Goal: Communication & Community: Answer question/provide support

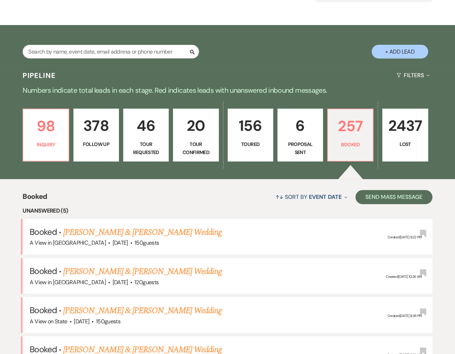
scroll to position [99, 0]
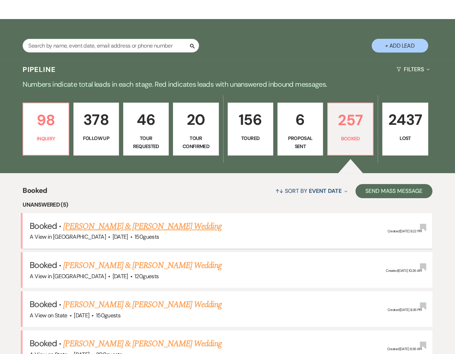
click at [137, 221] on link "[PERSON_NAME] & [PERSON_NAME] Wedding" at bounding box center [142, 226] width 158 height 13
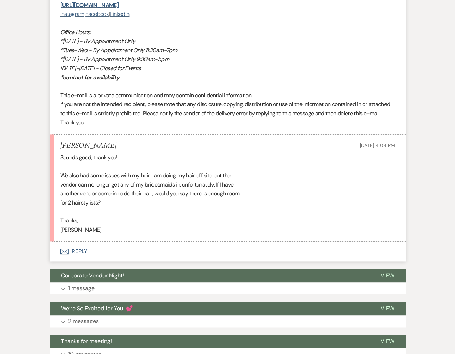
scroll to position [1517, 0]
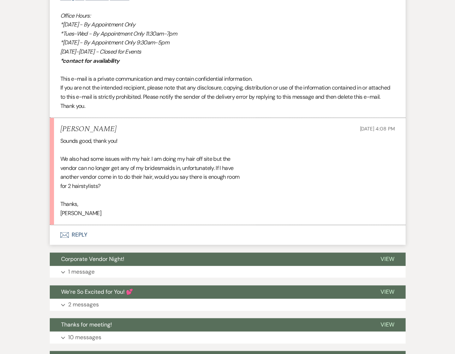
click at [88, 234] on button "Envelope Reply" at bounding box center [228, 235] width 356 height 20
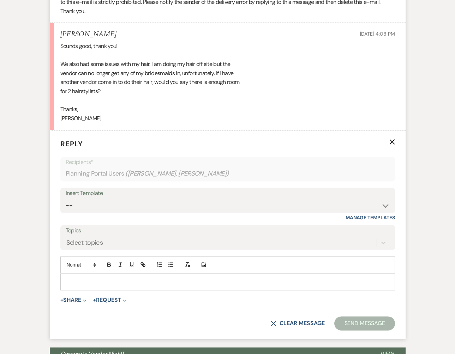
scroll to position [1636, 0]
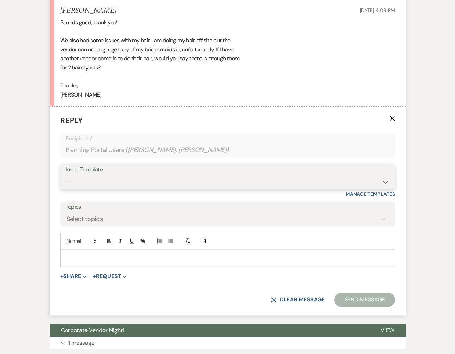
click at [134, 179] on select "-- Tour Confirmation Contract (Pre-Booked Leads) Out of office Inquiry Email Al…" at bounding box center [228, 182] width 324 height 14
select select "3703"
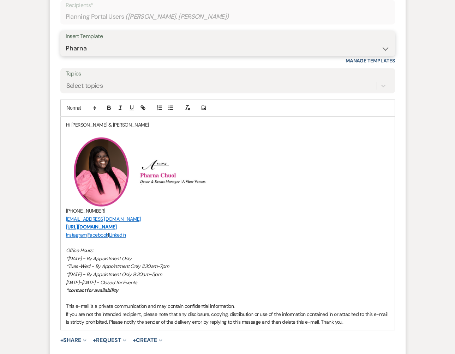
scroll to position [1769, 0]
click at [128, 128] on p at bounding box center [227, 132] width 323 height 8
click at [125, 121] on p "Hi [PERSON_NAME] & [PERSON_NAME]" at bounding box center [227, 125] width 323 height 8
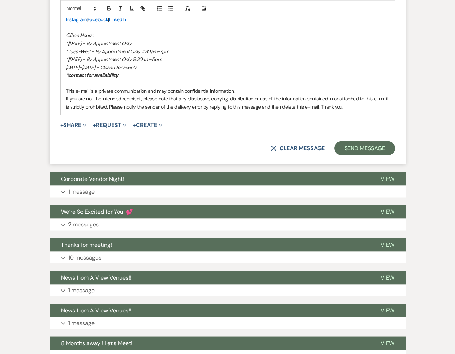
scroll to position [1981, 0]
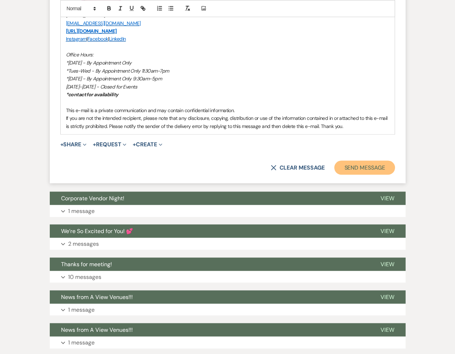
click at [357, 163] on button "Send Message" at bounding box center [364, 168] width 60 height 14
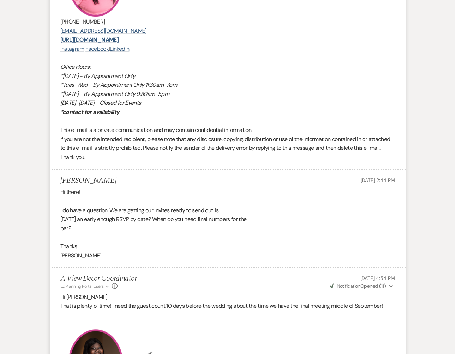
scroll to position [0, 0]
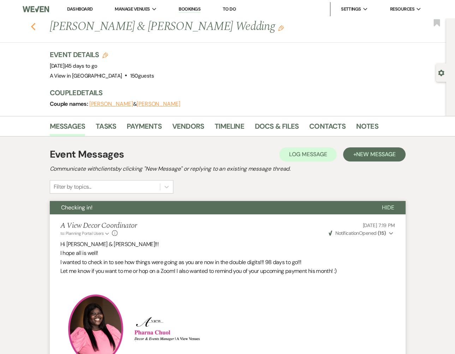
click at [35, 24] on icon "Previous" at bounding box center [33, 27] width 5 height 8
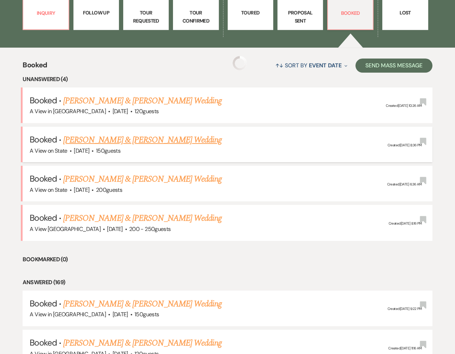
scroll to position [226, 0]
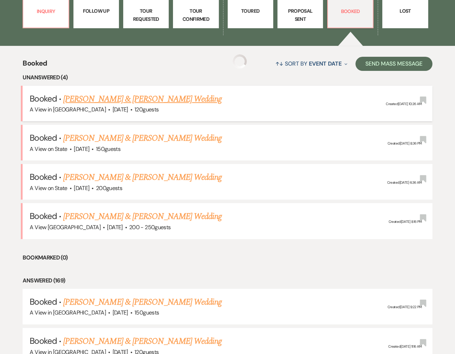
click at [112, 97] on link "[PERSON_NAME] & [PERSON_NAME] Wedding" at bounding box center [142, 99] width 158 height 13
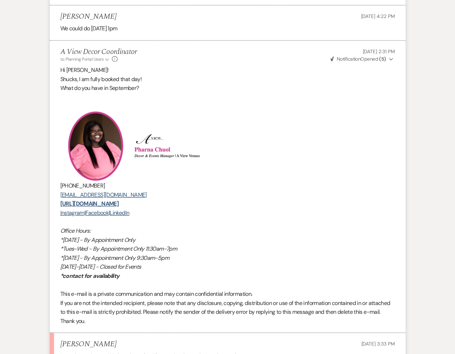
scroll to position [849, 0]
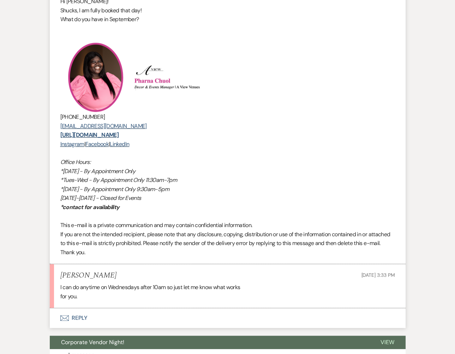
click at [94, 319] on button "Envelope Reply" at bounding box center [228, 318] width 356 height 20
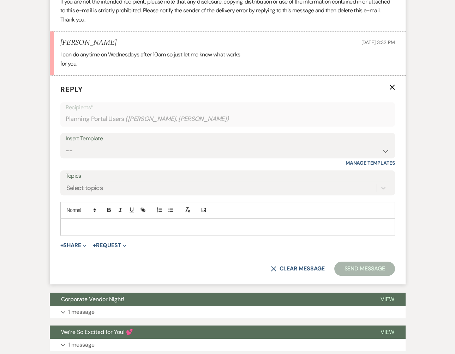
scroll to position [1083, 0]
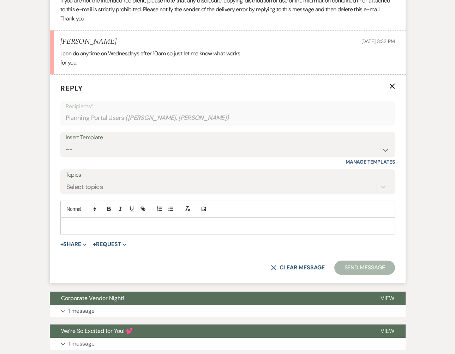
click at [133, 141] on div "Insert Template" at bounding box center [228, 138] width 324 height 10
click at [132, 152] on select "-- Tour Confirmation Contract (Pre-Booked Leads) Out of office Inquiry Email Al…" at bounding box center [228, 150] width 324 height 14
select select "3703"
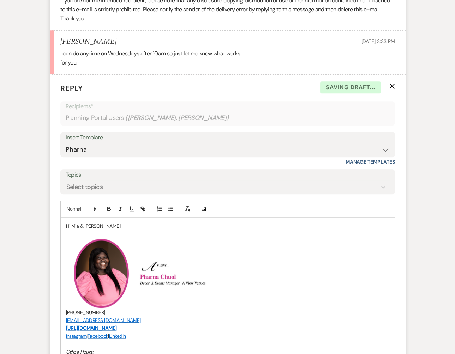
click at [105, 225] on p "Hi Mia & Mia" at bounding box center [227, 226] width 323 height 8
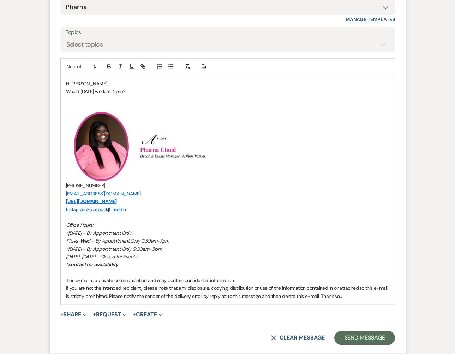
scroll to position [1256, 0]
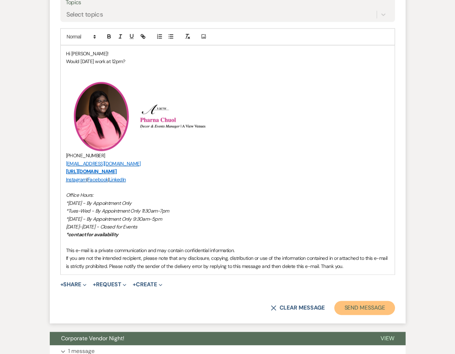
click at [376, 305] on button "Send Message" at bounding box center [364, 308] width 60 height 14
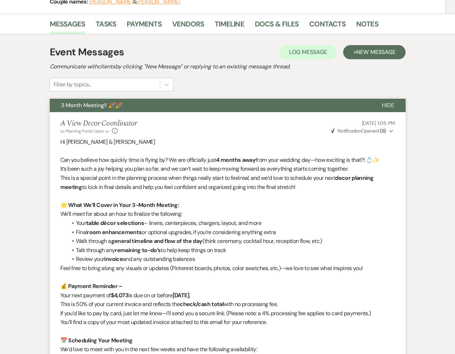
scroll to position [0, 0]
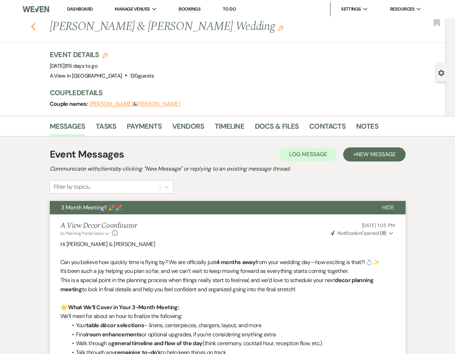
click at [34, 27] on icon "Previous" at bounding box center [33, 27] width 5 height 8
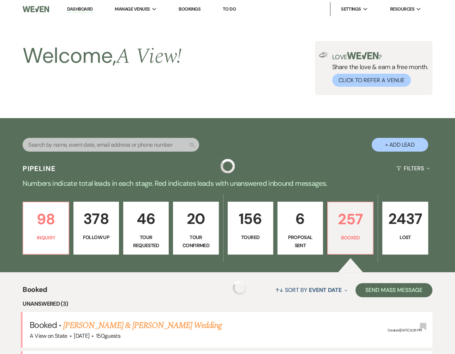
scroll to position [226, 0]
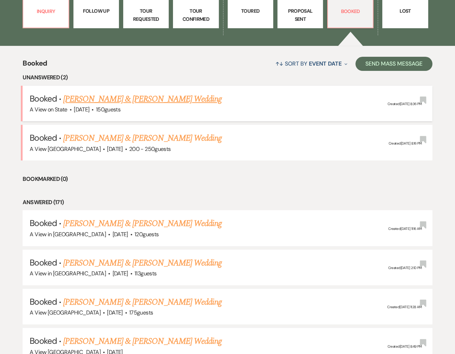
click at [138, 101] on link "[PERSON_NAME] & [PERSON_NAME] Wedding" at bounding box center [142, 99] width 158 height 13
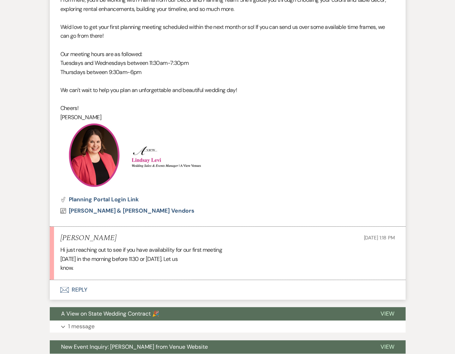
scroll to position [289, 0]
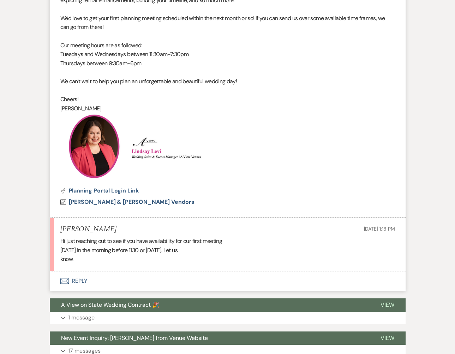
click at [70, 282] on button "Envelope Reply" at bounding box center [228, 281] width 356 height 20
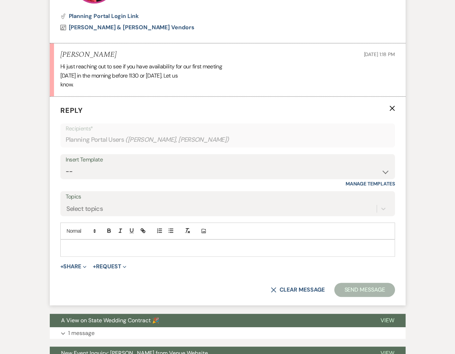
scroll to position [468, 0]
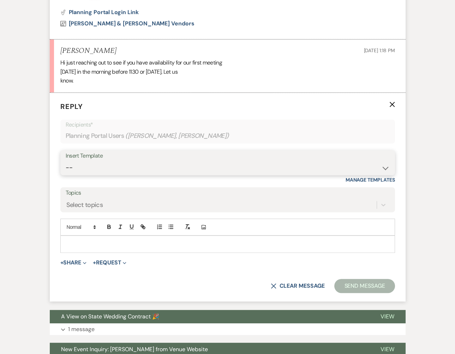
click at [118, 168] on select "-- Tour Confirmation Contract (Pre-Booked Leads) Out of office Inquiry Email Al…" at bounding box center [228, 168] width 324 height 14
select select "3704"
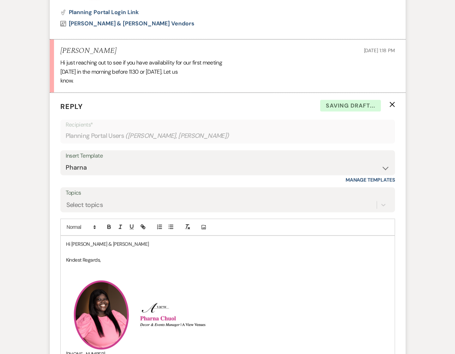
click at [116, 241] on p "Hi Brenna & Austin" at bounding box center [227, 244] width 323 height 8
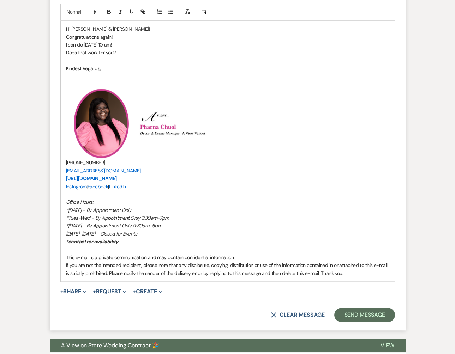
scroll to position [684, 0]
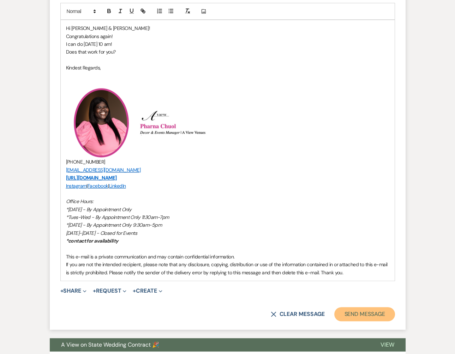
click at [361, 311] on button "Send Message" at bounding box center [364, 314] width 60 height 14
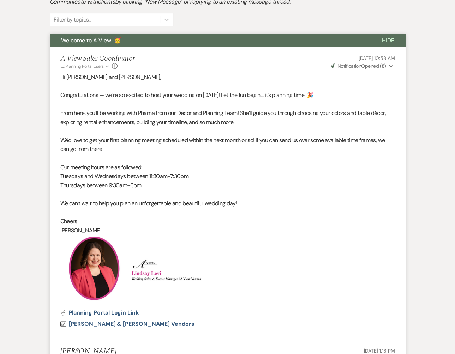
scroll to position [0, 0]
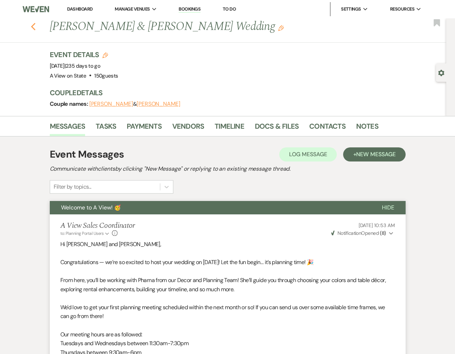
click at [32, 28] on use "button" at bounding box center [33, 27] width 5 height 8
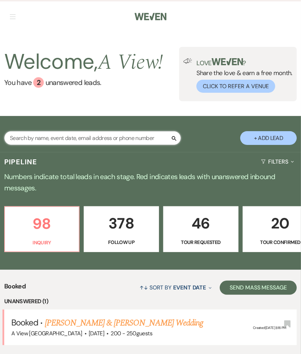
click at [72, 137] on input "text" at bounding box center [92, 138] width 176 height 14
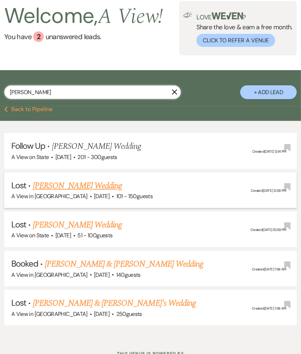
scroll to position [47, 0]
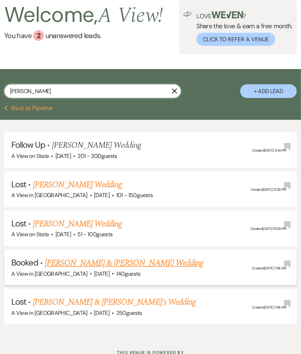
type input "Chelsey"
click at [109, 259] on link "[PERSON_NAME] & [PERSON_NAME] Wedding" at bounding box center [124, 263] width 158 height 13
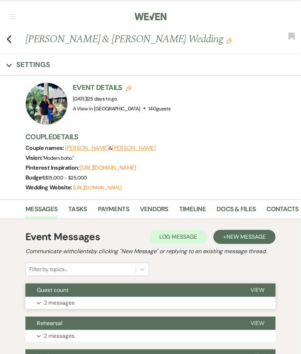
click at [52, 303] on p "2 messages" at bounding box center [59, 302] width 31 height 9
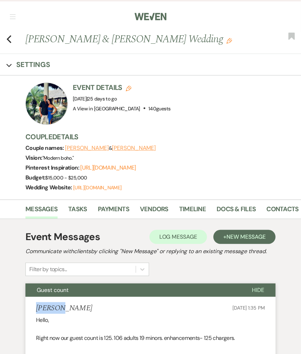
click at [52, 304] on h5 "Chelsey Sprague" at bounding box center [64, 308] width 56 height 9
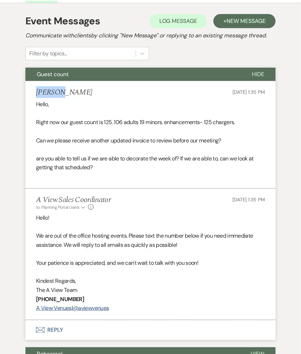
scroll to position [221, 0]
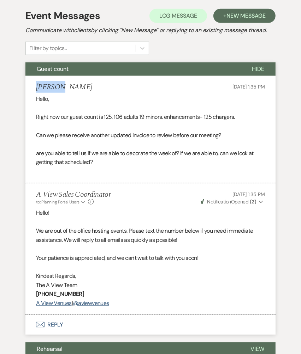
click at [49, 329] on button "Envelope Reply" at bounding box center [150, 325] width 250 height 20
click at [49, 329] on div "Guest count Hide Chelsey Sprague Aug 09, 2025, 1:35 PM Hello, Right now our gue…" at bounding box center [150, 198] width 250 height 272
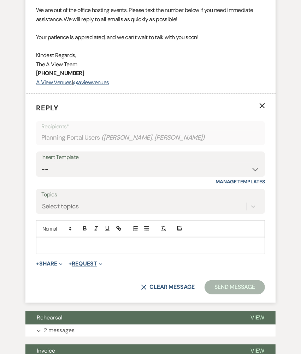
scroll to position [462, 0]
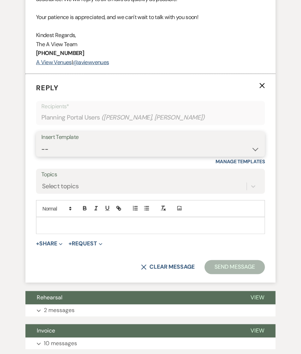
click at [90, 150] on select "-- Tour Confirmation Contract (Pre-Booked Leads) Out of office Inquiry Email Al…" at bounding box center [150, 150] width 218 height 14
select select "3703"
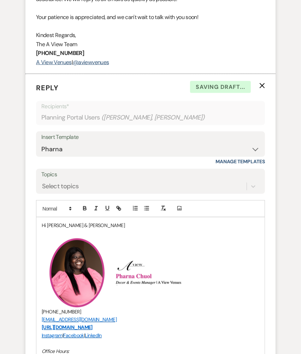
click at [92, 223] on p "Hi Chelsey & Jason" at bounding box center [150, 226] width 217 height 8
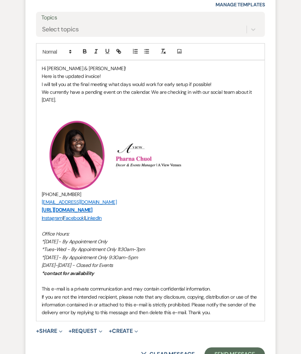
scroll to position [714, 0]
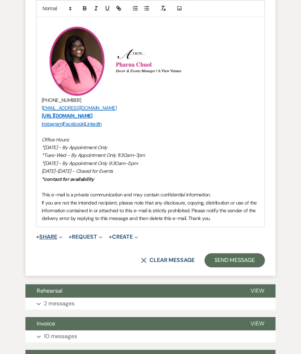
click at [57, 234] on button "+ Share Expand" at bounding box center [49, 237] width 26 height 6
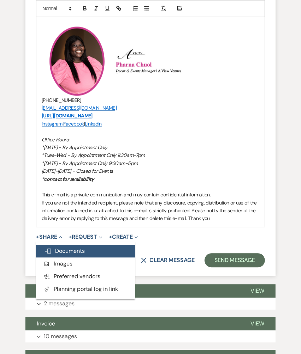
click at [74, 254] on button "Doc Upload Documents" at bounding box center [85, 251] width 99 height 13
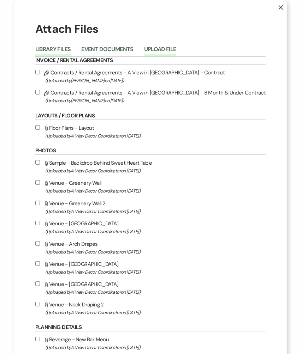
click at [159, 52] on button "Upload File" at bounding box center [160, 52] width 32 height 10
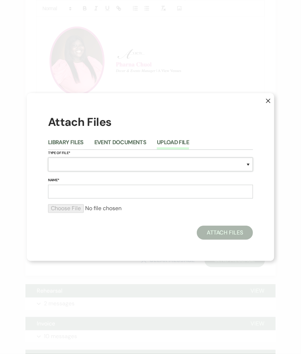
click at [64, 169] on select "Special Event Insurance Vendor Certificate of Insurance Contracts / Rental Agre…" at bounding box center [150, 165] width 205 height 14
select select "22"
click at [79, 187] on input "Name*" at bounding box center [150, 192] width 205 height 14
type input "Updated invoice"
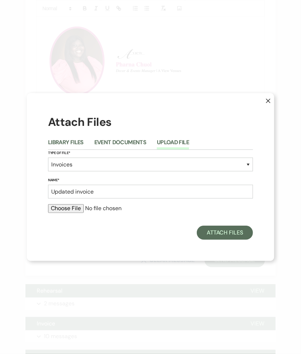
click at [75, 207] on input "file" at bounding box center [150, 208] width 205 height 8
type input "C:\fakepath\Chelsey S .pdf"
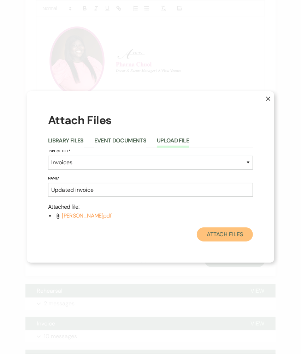
click at [230, 232] on button "Attach Files" at bounding box center [224, 235] width 56 height 14
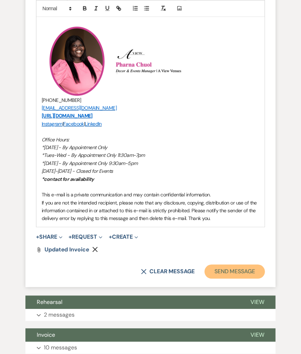
click at [234, 274] on button "Send Message" at bounding box center [234, 272] width 60 height 14
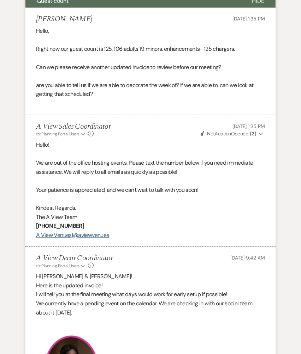
scroll to position [0, 0]
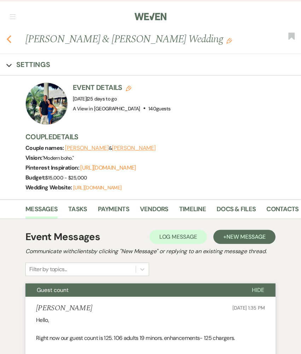
click at [7, 35] on icon "Previous" at bounding box center [8, 39] width 5 height 8
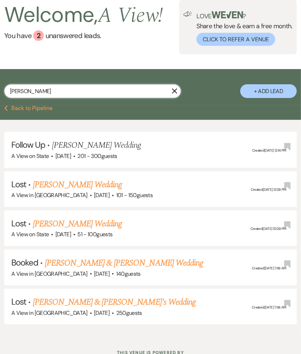
click at [51, 90] on input "Chelsey" at bounding box center [92, 91] width 176 height 14
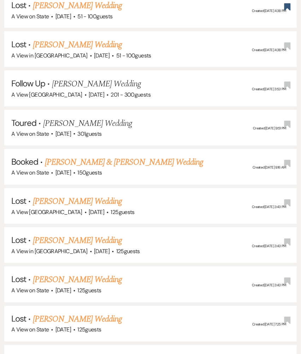
scroll to position [540, 0]
type input "Kayla"
click at [134, 156] on link "[PERSON_NAME] & [PERSON_NAME] Wedding" at bounding box center [124, 162] width 158 height 13
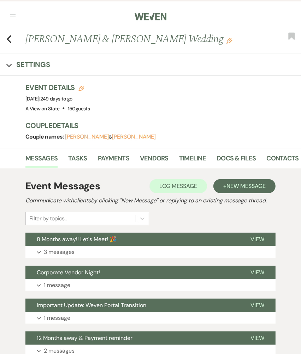
click at [116, 258] on div "Event Messages Log Log Message + New Message Communicate with clients by clicki…" at bounding box center [150, 333] width 250 height 317
click at [114, 249] on button "Expand 3 messages" at bounding box center [150, 252] width 250 height 12
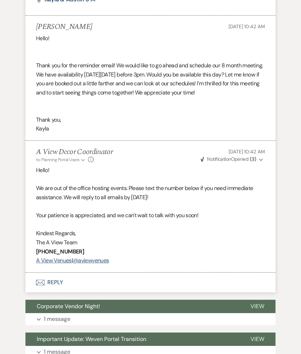
scroll to position [877, 0]
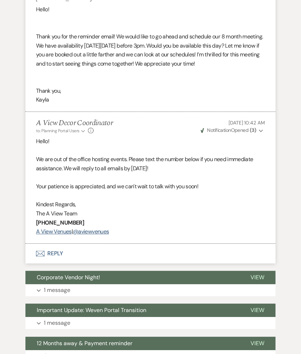
click at [56, 264] on button "Envelope Reply" at bounding box center [150, 254] width 250 height 20
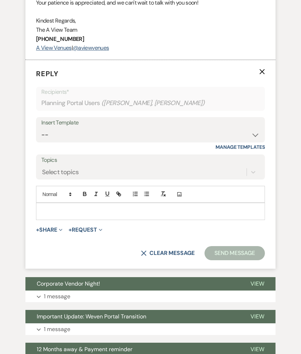
scroll to position [1064, 0]
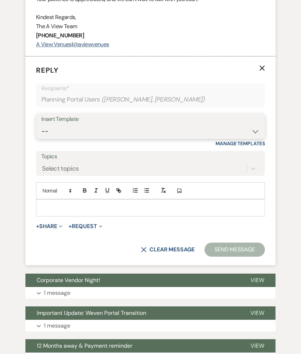
click at [117, 138] on select "-- Tour Confirmation Contract (Pre-Booked Leads) Out of office Inquiry Email Al…" at bounding box center [150, 132] width 218 height 14
select select "3704"
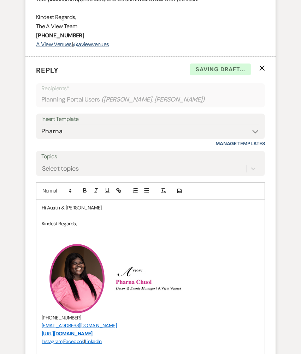
click at [86, 212] on p "Hi Austin & Kayla" at bounding box center [150, 208] width 217 height 8
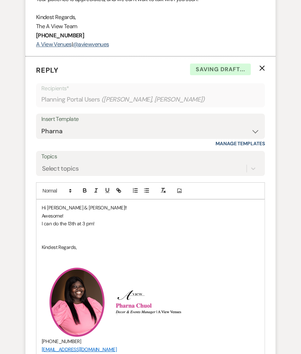
click at [96, 235] on p at bounding box center [150, 232] width 217 height 8
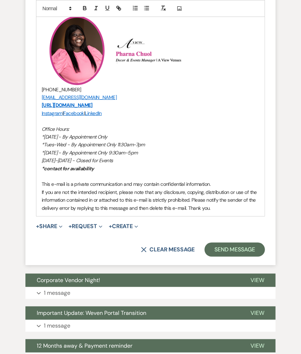
scroll to position [1340, 0]
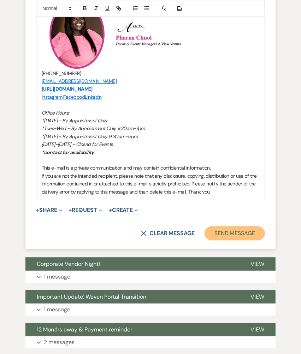
click at [242, 241] on button "Send Message" at bounding box center [234, 233] width 60 height 14
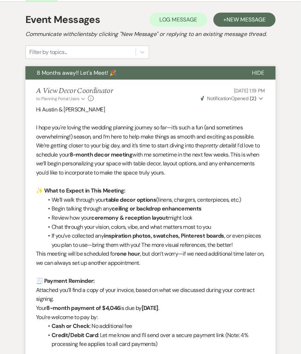
scroll to position [155, 0]
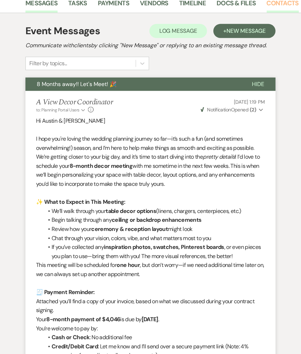
click at [277, 8] on link "Contacts" at bounding box center [282, 5] width 32 height 14
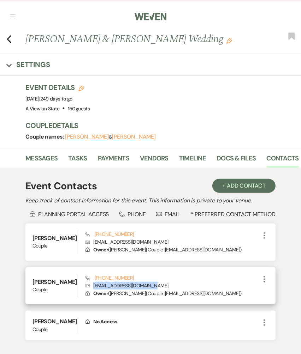
drag, startPoint x: 146, startPoint y: 285, endPoint x: 87, endPoint y: 285, distance: 58.2
click at [87, 285] on p "Envelope kaylasuecurtis@gmail.com" at bounding box center [172, 286] width 174 height 8
copy p "kaylasuecurtis@gmail.com"
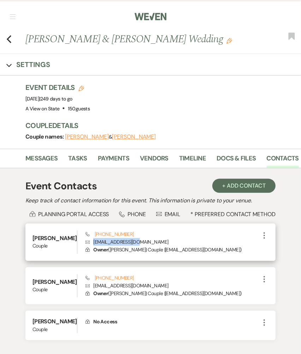
drag, startPoint x: 129, startPoint y: 240, endPoint x: 87, endPoint y: 241, distance: 41.6
click at [87, 241] on p "Envelope augrif01@gmail.com" at bounding box center [172, 242] width 174 height 8
copy p "augrif01@gmail.com"
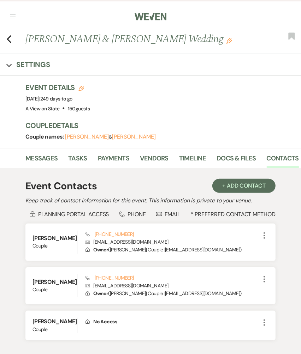
click at [9, 43] on div "Previous Kayla Curtis & Austin Griffith's Wedding Edit Bookmark" at bounding box center [148, 43] width 304 height 22
click at [8, 41] on use "button" at bounding box center [9, 39] width 5 height 8
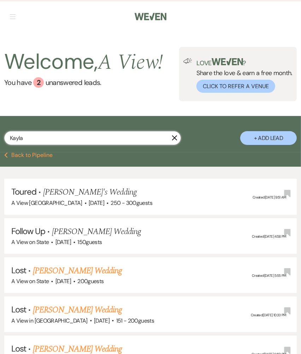
click at [63, 135] on input "Kayla" at bounding box center [92, 138] width 176 height 14
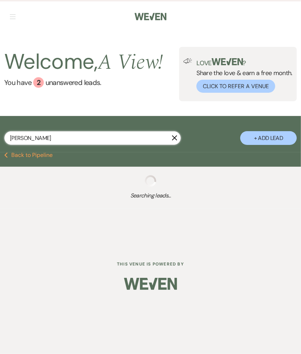
type input "[PERSON_NAME]"
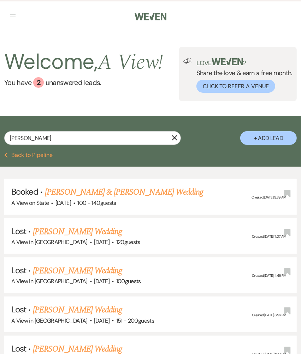
click at [64, 157] on div "Previous Back to Pipeline" at bounding box center [150, 155] width 301 height 6
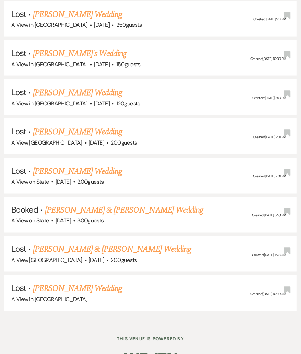
scroll to position [496, 0]
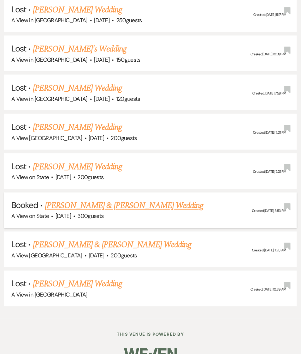
click at [107, 204] on link "[PERSON_NAME] & [PERSON_NAME] Wedding" at bounding box center [124, 206] width 158 height 13
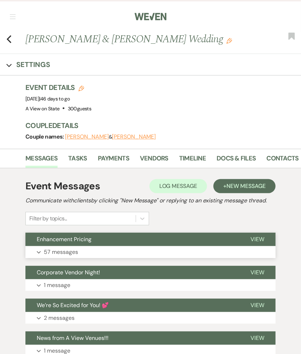
click at [108, 244] on button "Enhancement Pricing" at bounding box center [131, 239] width 213 height 13
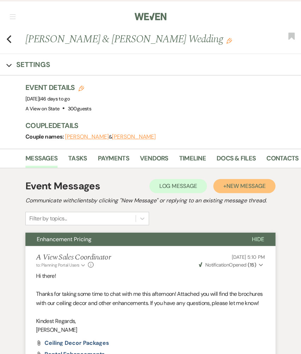
click at [232, 186] on span "New Message" at bounding box center [245, 185] width 39 height 7
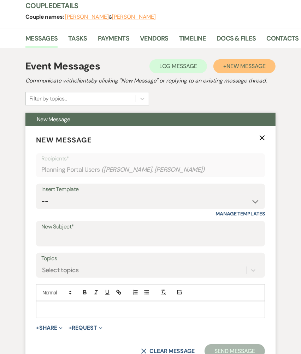
scroll to position [125, 0]
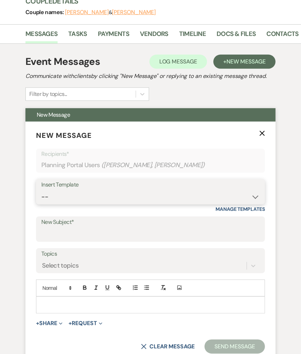
click at [103, 191] on select "-- Tour Confirmation Contract (Pre-Booked Leads) Out of office Inquiry Email Al…" at bounding box center [150, 197] width 218 height 14
select select "3936"
type input "Final Wedding Meeting – It’s Almost Time! 🎉"
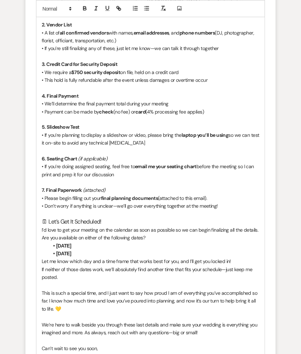
scroll to position [556, 0]
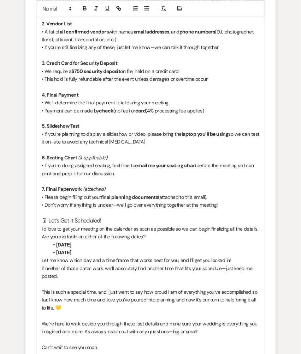
click at [71, 246] on strong "[DATE]" at bounding box center [63, 245] width 15 height 6
drag, startPoint x: 76, startPoint y: 243, endPoint x: 55, endPoint y: 241, distance: 20.5
click at [55, 242] on li "Thursday, September 16th" at bounding box center [154, 245] width 210 height 8
drag, startPoint x: 69, startPoint y: 252, endPoint x: 55, endPoint y: 250, distance: 13.4
click at [55, 251] on li "[DATE]" at bounding box center [154, 253] width 210 height 8
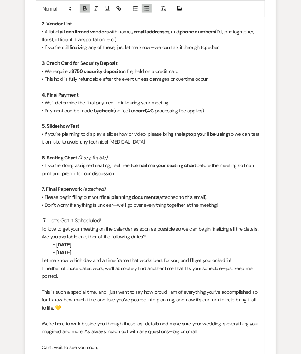
click at [71, 251] on strong "Wednesday, September 6th" at bounding box center [63, 253] width 15 height 6
click at [132, 249] on li "[DATE]" at bounding box center [154, 253] width 210 height 8
click at [129, 246] on li "[DATE]" at bounding box center [154, 245] width 210 height 8
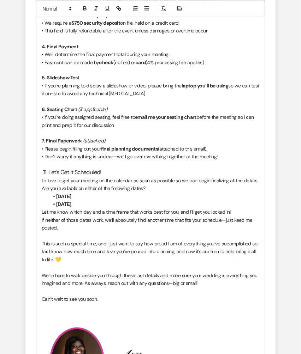
scroll to position [607, 0]
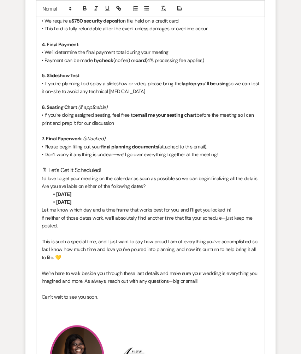
click at [175, 228] on p "If neither of those dates work, we’ll absolutely find another time that fits yo…" at bounding box center [150, 222] width 217 height 16
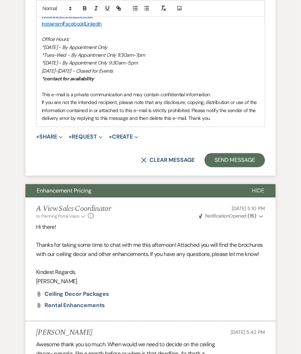
scroll to position [1007, 0]
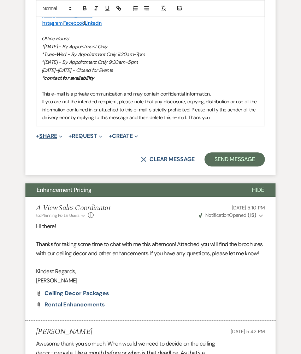
click at [62, 132] on span "Expand" at bounding box center [59, 135] width 5 height 7
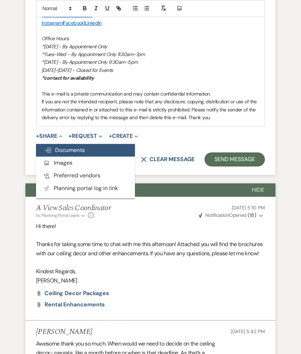
click at [70, 151] on span "Doc Upload Documents" at bounding box center [64, 149] width 40 height 7
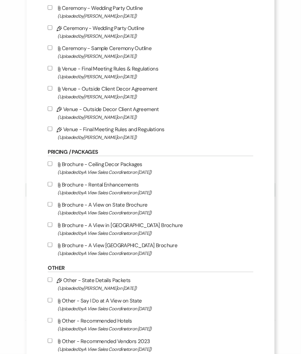
scroll to position [294, 0]
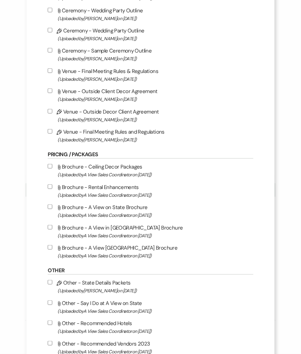
click at [51, 131] on input "Pencil Venue - Final Meeting Rules and Regulations (Uploaded by [PERSON_NAME] o…" at bounding box center [50, 131] width 5 height 5
checkbox input "true"
click at [53, 114] on label "Pencil Venue - Outside Decor Client Agreement (Uploaded by [PERSON_NAME] on [DA…" at bounding box center [150, 115] width 205 height 17
click at [52, 114] on input "Pencil Venue - Outside Decor Client Agreement (Uploaded by [PERSON_NAME] on [DA…" at bounding box center [50, 111] width 5 height 5
checkbox input "true"
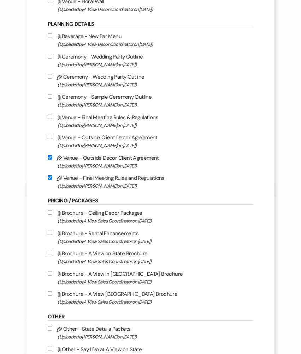
scroll to position [246, 0]
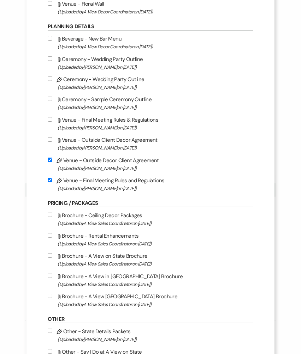
click at [51, 81] on input "Pencil Ceremony - Wedding Party Outline (Uploaded by [PERSON_NAME] on [DATE] )" at bounding box center [50, 79] width 5 height 5
checkbox input "true"
click at [51, 100] on input "Attach File Ceremony - Sample Ceremony Outline (Uploaded by [PERSON_NAME] on [D…" at bounding box center [50, 99] width 5 height 5
checkbox input "true"
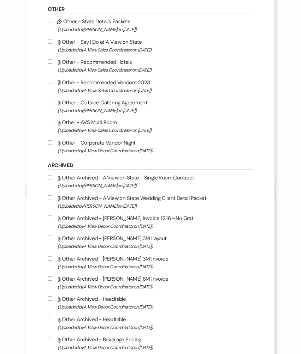
scroll to position [599, 0]
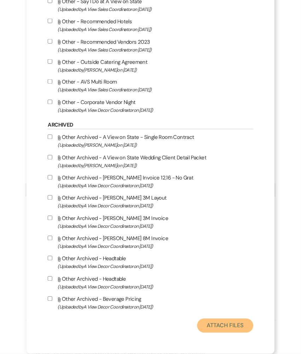
click at [225, 319] on button "Attach Files" at bounding box center [225, 326] width 56 height 14
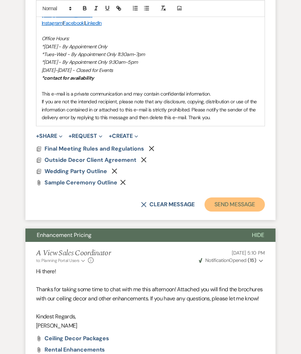
click at [231, 205] on button "Send Message" at bounding box center [234, 205] width 60 height 14
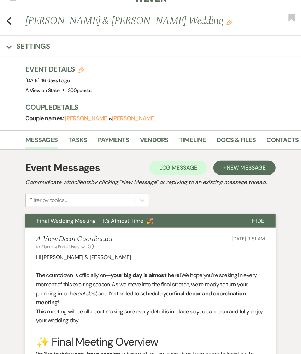
scroll to position [0, 0]
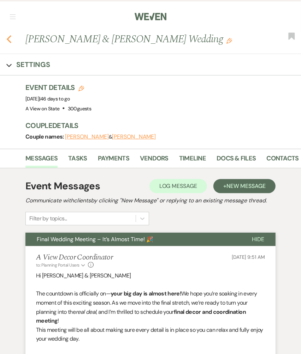
click at [9, 40] on icon "Previous" at bounding box center [8, 39] width 5 height 8
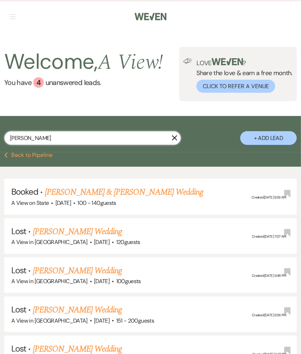
click at [175, 141] on input "[PERSON_NAME]" at bounding box center [92, 138] width 176 height 14
click at [175, 139] on icon "X" at bounding box center [174, 138] width 6 height 6
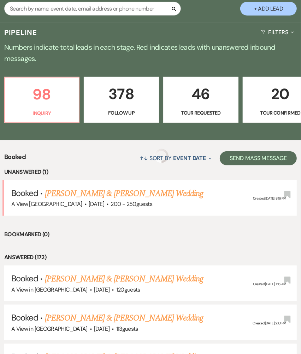
scroll to position [130, 0]
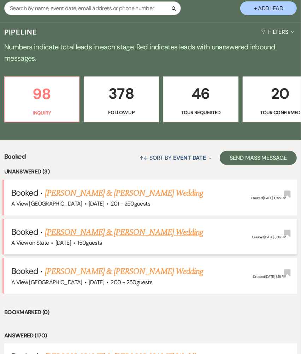
click at [113, 234] on link "[PERSON_NAME] & [PERSON_NAME] Wedding" at bounding box center [124, 232] width 158 height 13
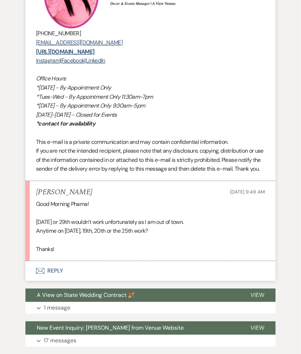
scroll to position [749, 0]
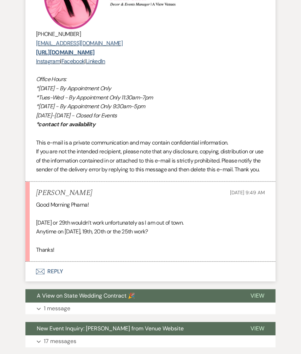
click at [91, 279] on button "Envelope Reply" at bounding box center [150, 272] width 250 height 20
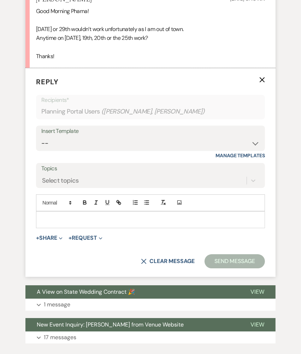
scroll to position [945, 0]
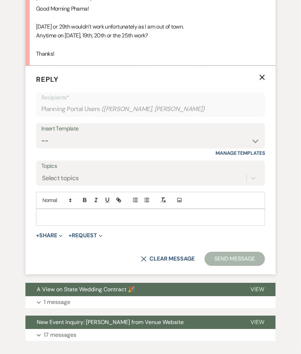
click at [122, 134] on div "Insert Template" at bounding box center [150, 129] width 218 height 10
click at [124, 148] on select "-- Tour Confirmation Contract (Pre-Booked Leads) Out of office Inquiry Email Al…" at bounding box center [150, 141] width 218 height 14
select select "3704"
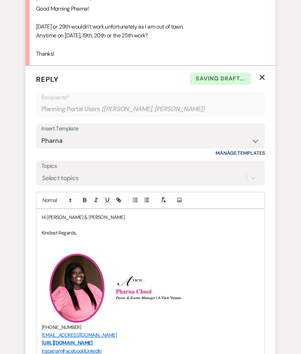
click at [86, 221] on p "Hi Brenna & Austin" at bounding box center [150, 217] width 217 height 8
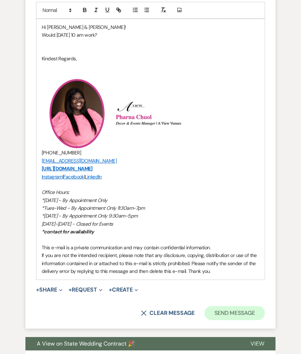
scroll to position [1130, 0]
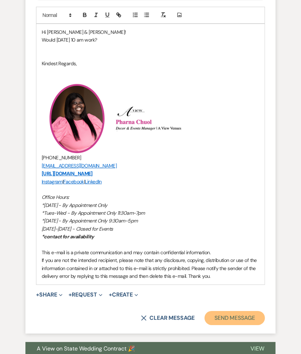
click at [225, 324] on button "Send Message" at bounding box center [234, 318] width 60 height 14
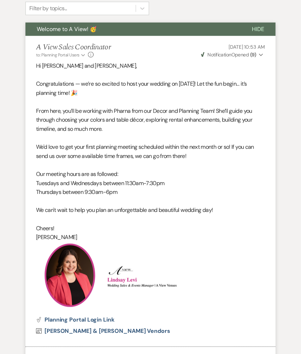
scroll to position [0, 0]
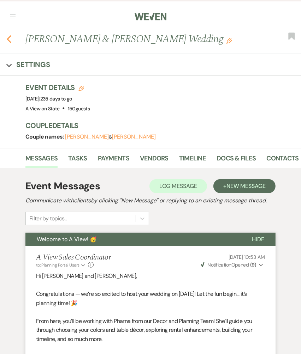
click at [9, 38] on use "button" at bounding box center [9, 39] width 5 height 8
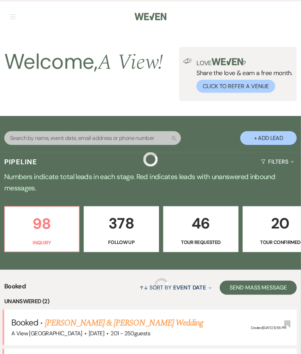
scroll to position [130, 0]
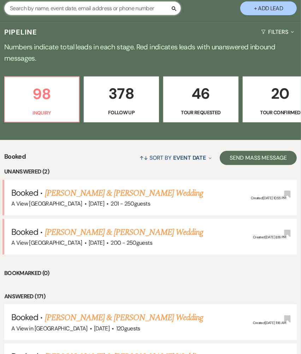
click at [51, 9] on input "text" at bounding box center [92, 8] width 176 height 14
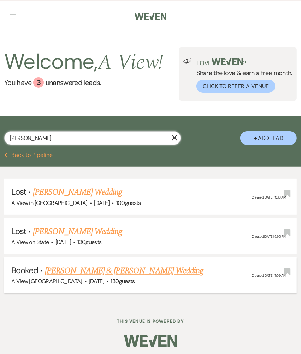
type input "[PERSON_NAME]"
click at [93, 270] on link "[PERSON_NAME] & [PERSON_NAME] Wedding" at bounding box center [124, 271] width 158 height 13
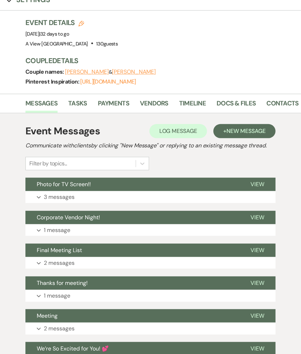
scroll to position [84, 0]
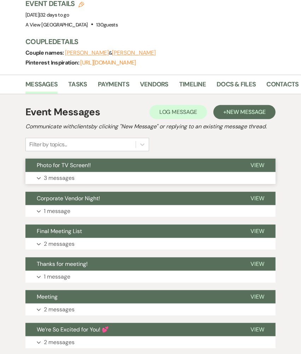
click at [144, 175] on button "Expand 3 messages" at bounding box center [150, 178] width 250 height 12
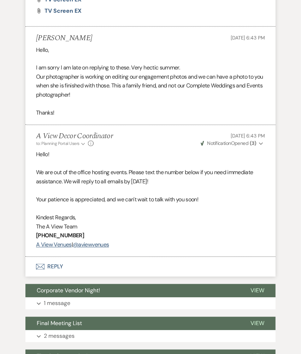
scroll to position [616, 0]
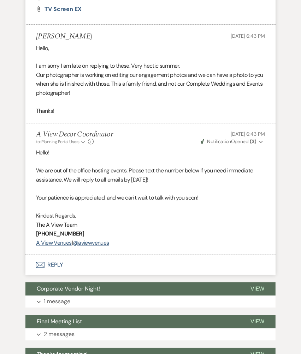
click at [50, 272] on button "Envelope Reply" at bounding box center [150, 265] width 250 height 20
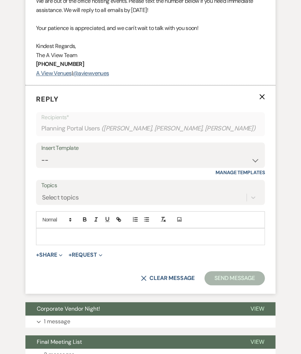
scroll to position [787, 0]
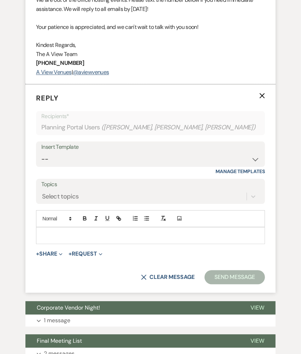
click at [106, 175] on div "Insert Template -- Tour Confirmation Contract (Pre-Booked Leads) Out of office …" at bounding box center [150, 157] width 229 height 33
click at [102, 165] on select "-- Tour Confirmation Contract (Pre-Booked Leads) Out of office Inquiry Email Al…" at bounding box center [150, 159] width 218 height 14
select select "3373"
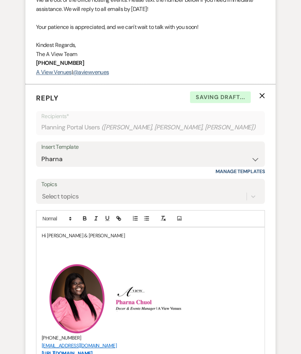
click at [87, 247] on p at bounding box center [150, 244] width 217 height 8
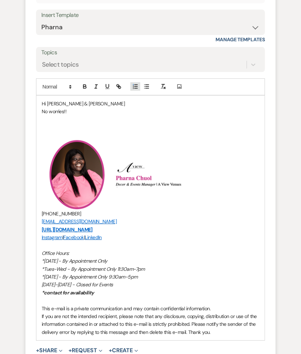
scroll to position [968, 0]
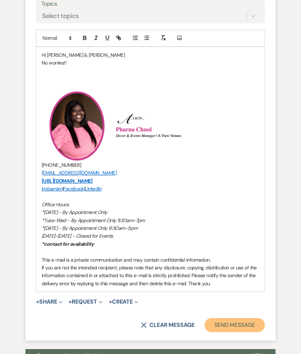
click at [229, 326] on button "Send Message" at bounding box center [234, 325] width 60 height 14
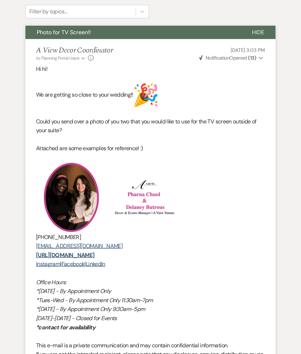
scroll to position [0, 0]
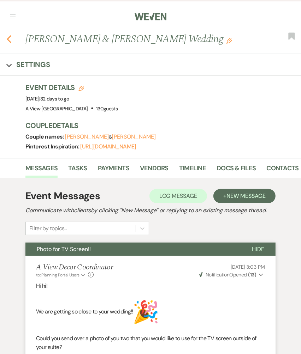
click at [9, 41] on use "button" at bounding box center [9, 39] width 5 height 8
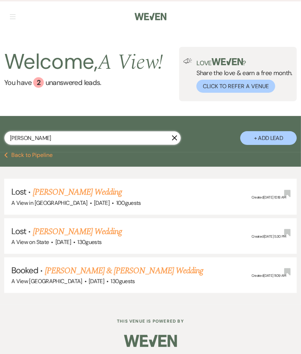
click at [50, 141] on input "[PERSON_NAME]" at bounding box center [92, 138] width 176 height 14
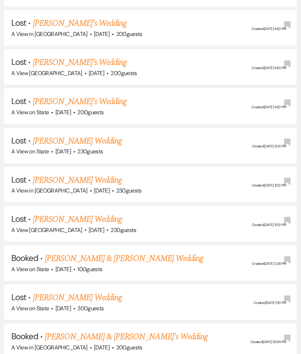
scroll to position [721, 0]
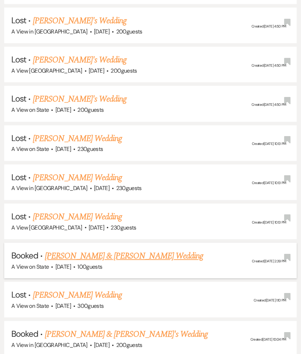
type input "Brooke"
click at [112, 250] on link "[PERSON_NAME] & [PERSON_NAME] Wedding" at bounding box center [124, 256] width 158 height 13
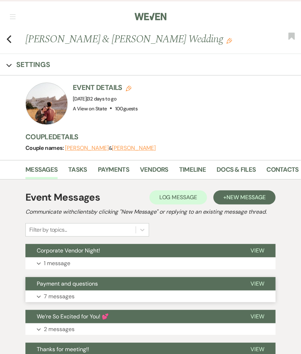
click at [142, 292] on button "Expand 7 messages" at bounding box center [150, 297] width 250 height 12
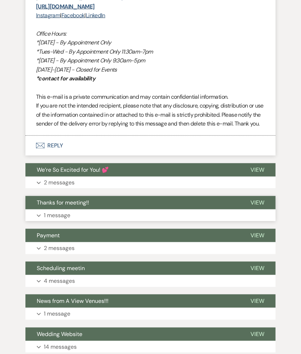
scroll to position [1605, 0]
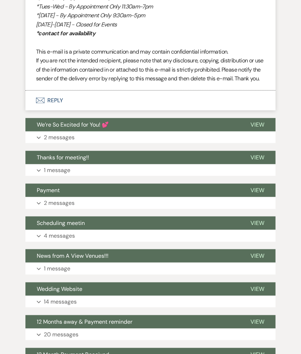
click at [57, 110] on button "Envelope Reply" at bounding box center [150, 101] width 250 height 20
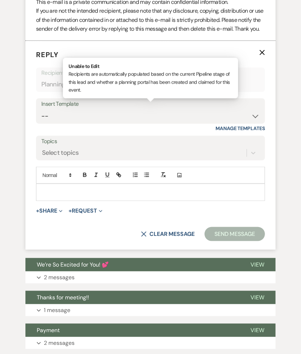
scroll to position [1657, 0]
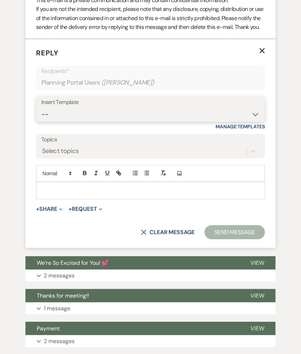
click at [116, 121] on select "-- Tour Confirmation Contract (Pre-Booked Leads) Out of office Inquiry Email Al…" at bounding box center [150, 115] width 218 height 14
select select "3704"
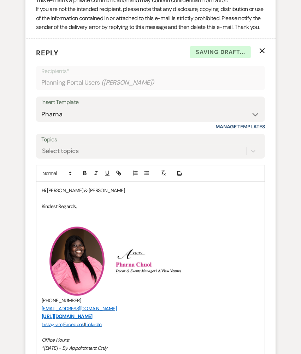
click at [94, 194] on p "Hi [PERSON_NAME] & [PERSON_NAME]" at bounding box center [150, 191] width 217 height 8
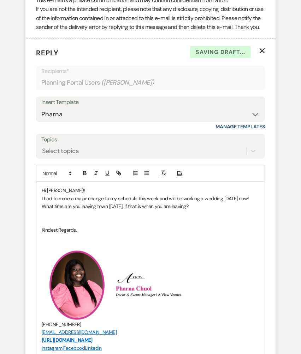
click at [209, 210] on p "What time are you leaving town [DATE], if that is when you are leaving?" at bounding box center [150, 206] width 217 height 8
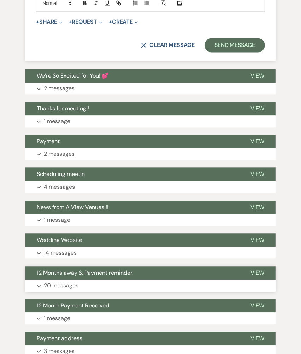
scroll to position [2040, 0]
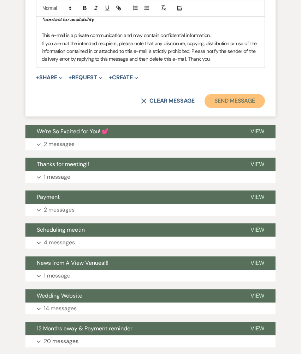
click at [251, 108] on button "Send Message" at bounding box center [234, 101] width 60 height 14
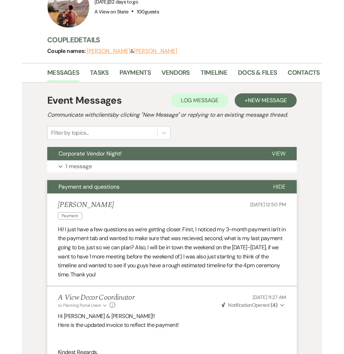
scroll to position [0, 0]
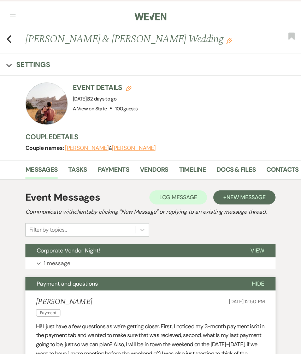
click at [10, 19] on nav "Dashboard Manage Venues Expand A View in Fontenelle Hills A View West Shores A …" at bounding box center [150, 16] width 301 height 32
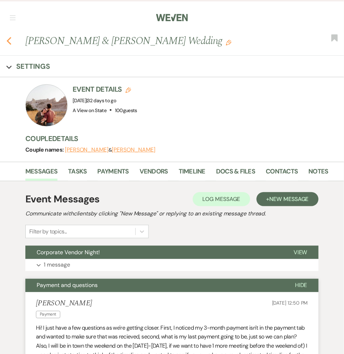
click at [8, 40] on icon "Previous" at bounding box center [8, 41] width 5 height 8
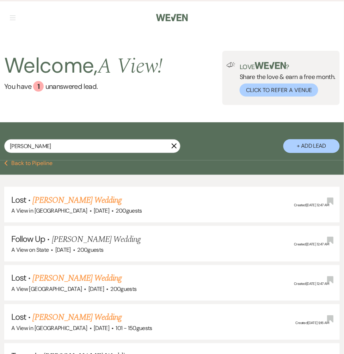
click at [30, 161] on button "Previous Back to Pipeline" at bounding box center [28, 164] width 48 height 6
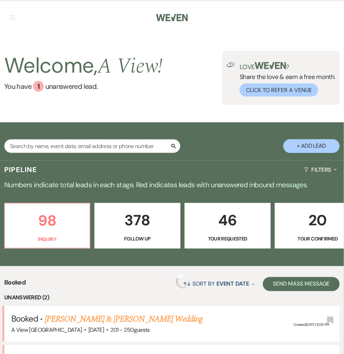
scroll to position [130, 0]
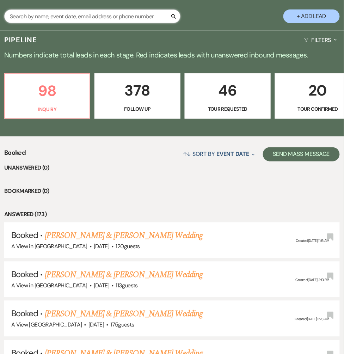
click at [121, 16] on input "text" at bounding box center [92, 17] width 176 height 14
click at [140, 15] on input "text" at bounding box center [92, 17] width 176 height 14
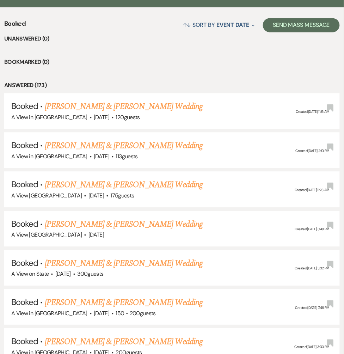
scroll to position [263, 0]
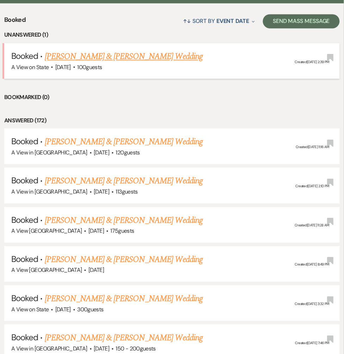
click at [129, 54] on link "[PERSON_NAME] & [PERSON_NAME] Wedding" at bounding box center [124, 56] width 158 height 13
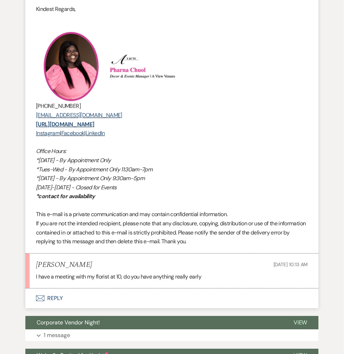
scroll to position [1723, 0]
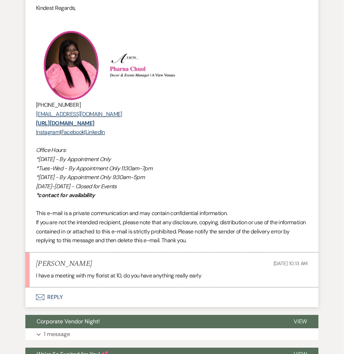
click at [53, 298] on button "Envelope Reply" at bounding box center [171, 298] width 293 height 20
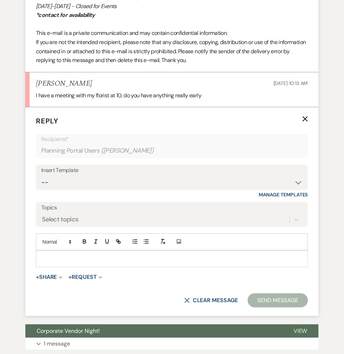
scroll to position [1903, 0]
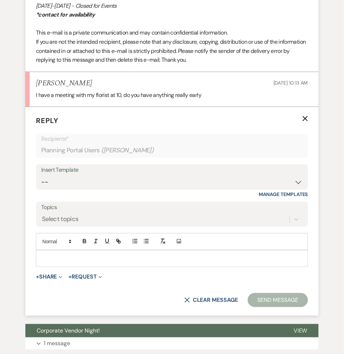
click at [174, 187] on div "Insert Template -- Tour Confirmation Contract (Pre-Booked Leads) Out of office …" at bounding box center [172, 176] width 272 height 25
click at [167, 175] on select "-- Tour Confirmation Contract (Pre-Booked Leads) Out of office Inquiry Email Al…" at bounding box center [172, 182] width 262 height 14
select select "3704"
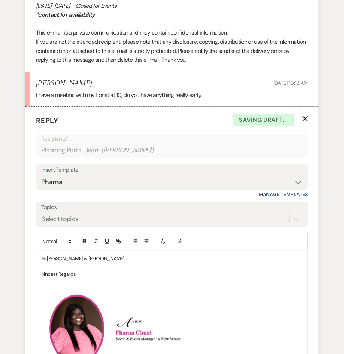
click at [102, 259] on p "Hi [PERSON_NAME] & [PERSON_NAME]" at bounding box center [172, 259] width 261 height 8
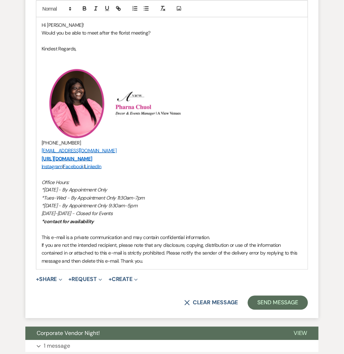
scroll to position [2143, 0]
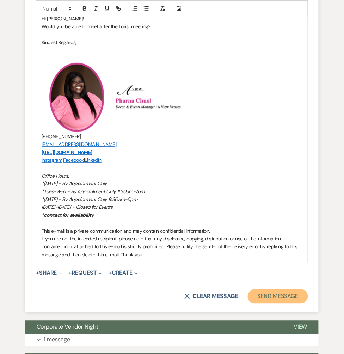
click at [265, 299] on button "Send Message" at bounding box center [278, 297] width 60 height 14
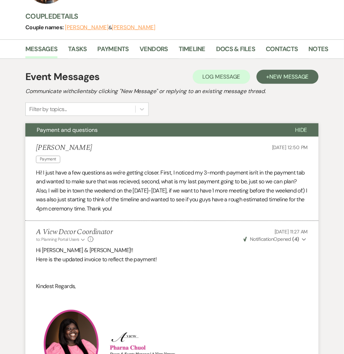
scroll to position [0, 0]
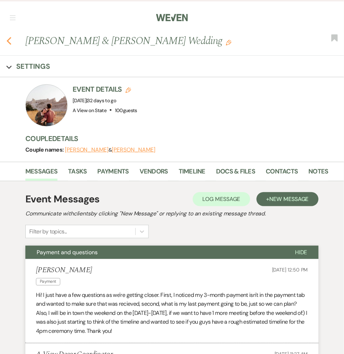
click at [7, 42] on icon "Previous" at bounding box center [8, 41] width 5 height 8
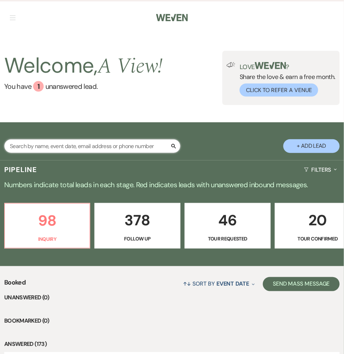
click at [90, 143] on input "text" at bounding box center [92, 146] width 176 height 14
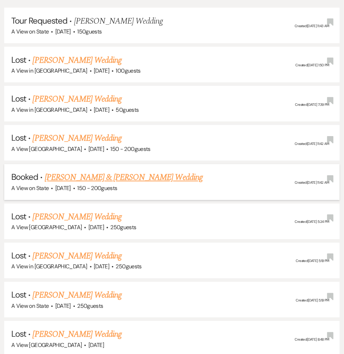
scroll to position [359, 0]
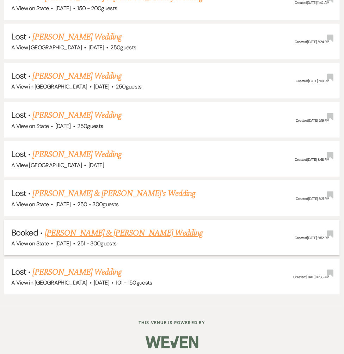
type input "[PERSON_NAME]"
click at [107, 220] on li "Booked · [PERSON_NAME] & [PERSON_NAME] Wedding A View on State · [DATE] · 251 -…" at bounding box center [172, 238] width 336 height 36
click at [107, 233] on link "[PERSON_NAME] & [PERSON_NAME] Wedding" at bounding box center [124, 233] width 158 height 13
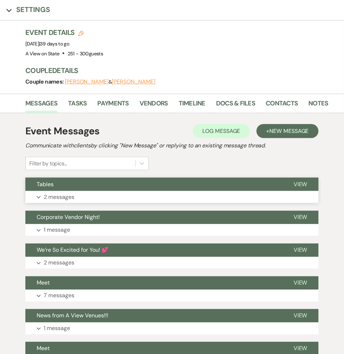
click at [108, 188] on button "Tables" at bounding box center [153, 184] width 257 height 13
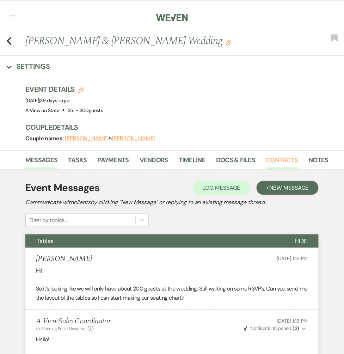
click at [274, 161] on link "Contacts" at bounding box center [282, 162] width 32 height 14
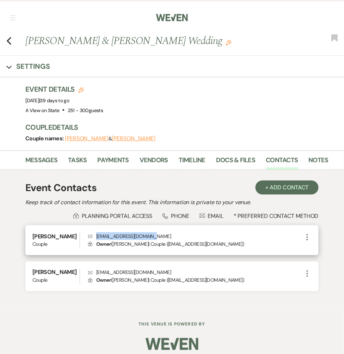
drag, startPoint x: 153, startPoint y: 236, endPoint x: 96, endPoint y: 236, distance: 56.8
click at [96, 236] on p "Envelope [EMAIL_ADDRESS][DOMAIN_NAME]" at bounding box center [195, 236] width 215 height 8
copy p "[EMAIL_ADDRESS][DOMAIN_NAME]"
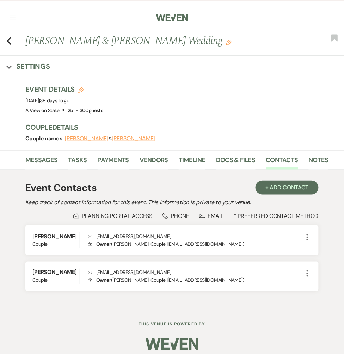
click at [57, 161] on li "Messages" at bounding box center [46, 162] width 43 height 16
click at [48, 158] on link "Messages" at bounding box center [41, 162] width 32 height 14
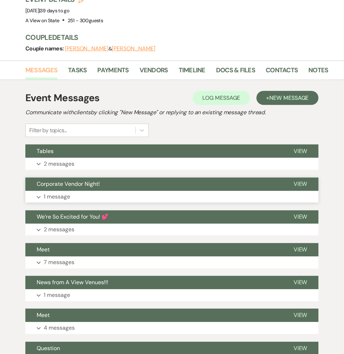
scroll to position [96, 0]
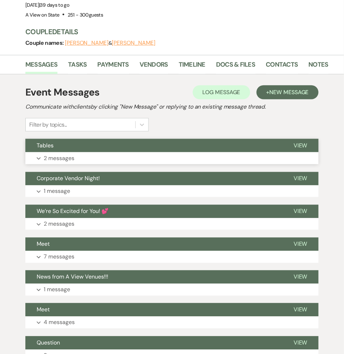
click at [150, 144] on button "Tables" at bounding box center [153, 145] width 257 height 13
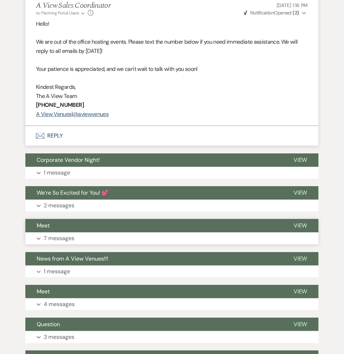
scroll to position [327, 0]
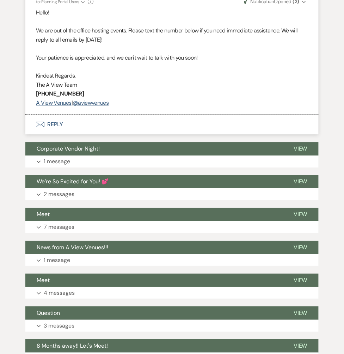
click at [90, 119] on button "Envelope Reply" at bounding box center [171, 125] width 293 height 20
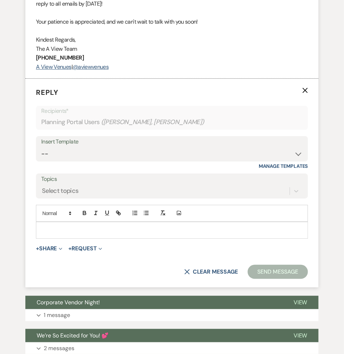
scroll to position [368, 0]
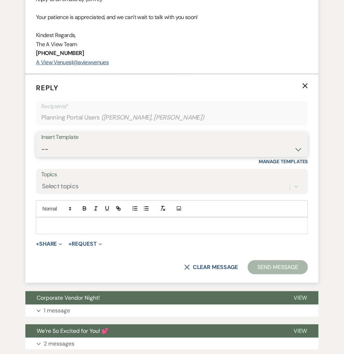
click at [217, 145] on select "-- Tour Confirmation Contract (Pre-Booked Leads) Out of office Inquiry Email Al…" at bounding box center [172, 150] width 262 height 14
select select "3704"
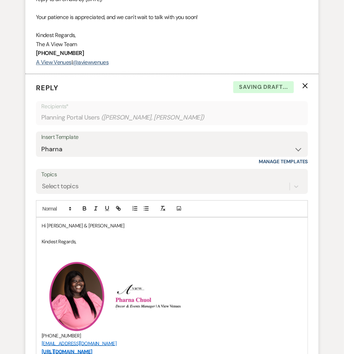
click at [95, 222] on p "Hi [PERSON_NAME] & [PERSON_NAME]" at bounding box center [172, 226] width 261 height 8
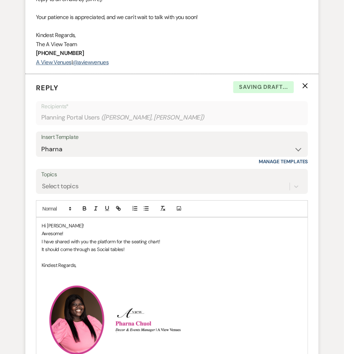
click at [98, 247] on p "It should come through as Social tables!" at bounding box center [172, 250] width 261 height 8
click at [142, 248] on p "It should come through as social tables!" at bounding box center [172, 250] width 261 height 8
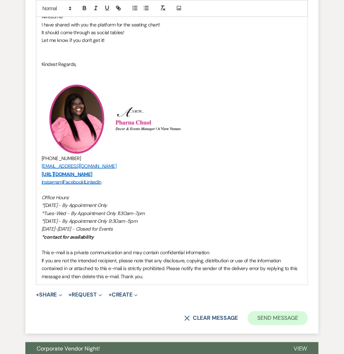
scroll to position [598, 0]
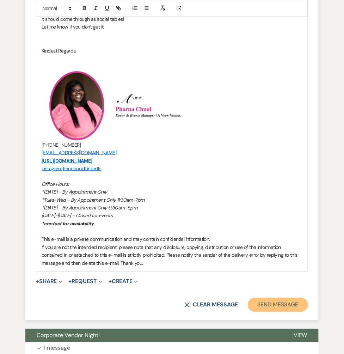
click at [275, 306] on button "Send Message" at bounding box center [278, 305] width 60 height 14
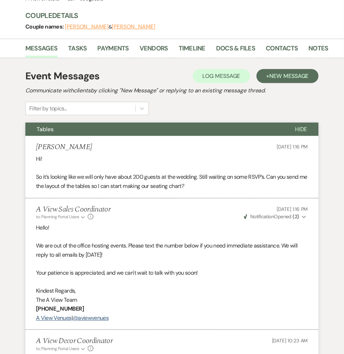
scroll to position [0, 0]
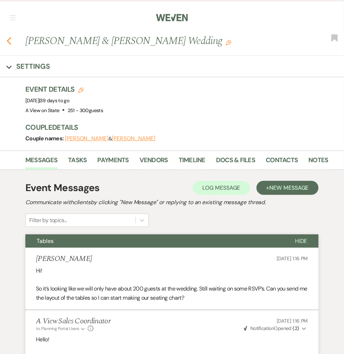
click at [11, 37] on use "button" at bounding box center [9, 41] width 5 height 8
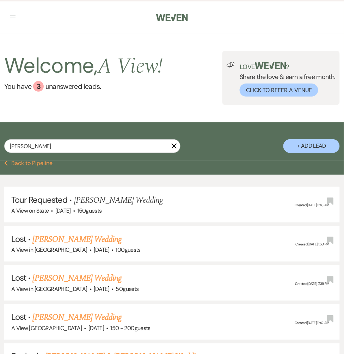
click at [26, 163] on button "Previous Back to Pipeline" at bounding box center [28, 164] width 48 height 6
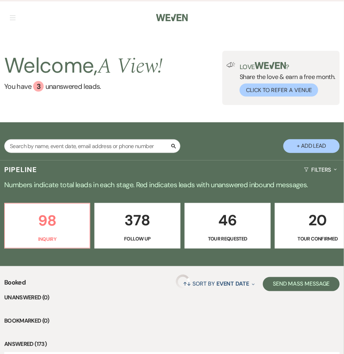
click at [26, 163] on div "Pipeline Filters Expand" at bounding box center [172, 170] width 344 height 19
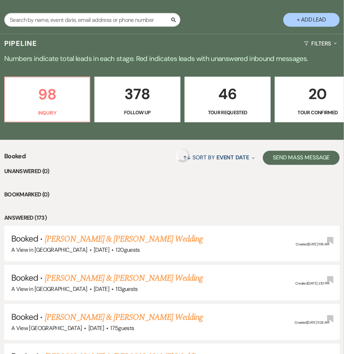
scroll to position [127, 0]
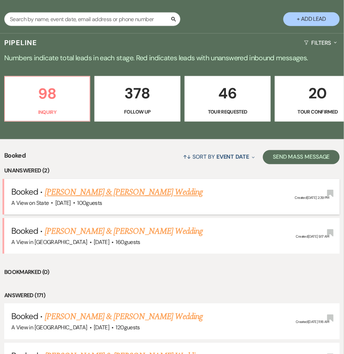
click at [95, 193] on link "[PERSON_NAME] & [PERSON_NAME] Wedding" at bounding box center [124, 192] width 158 height 13
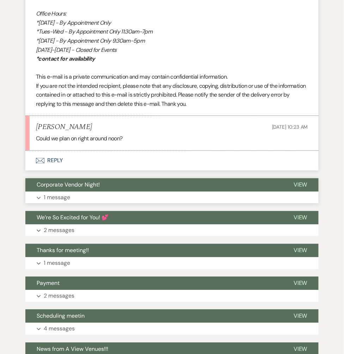
scroll to position [2227, 0]
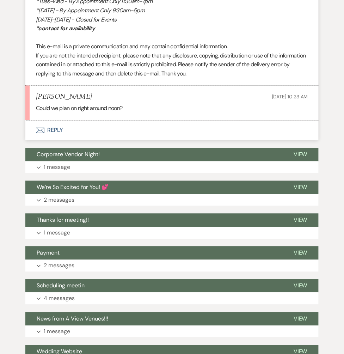
click at [72, 129] on button "Envelope Reply" at bounding box center [171, 131] width 293 height 20
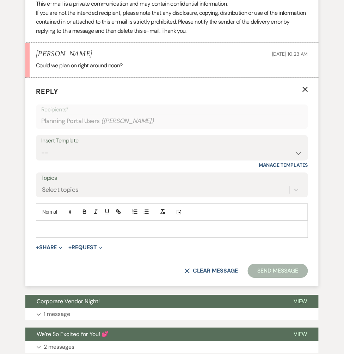
scroll to position [2271, 0]
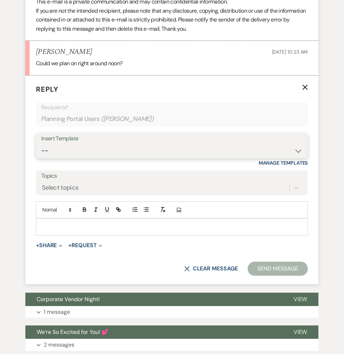
click at [98, 148] on select "-- Tour Confirmation Contract (Pre-Booked Leads) Out of office Inquiry Email Al…" at bounding box center [172, 151] width 262 height 14
select select "3704"
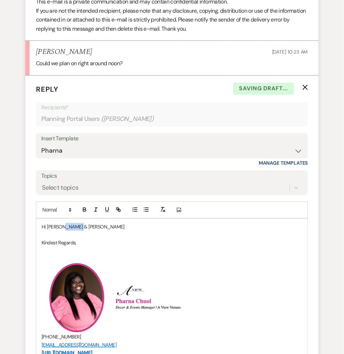
drag, startPoint x: 83, startPoint y: 226, endPoint x: 62, endPoint y: 223, distance: 21.4
click at [62, 224] on p "Hi [PERSON_NAME] & [PERSON_NAME]" at bounding box center [172, 227] width 261 height 8
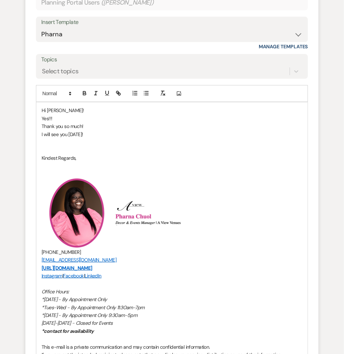
scroll to position [2453, 0]
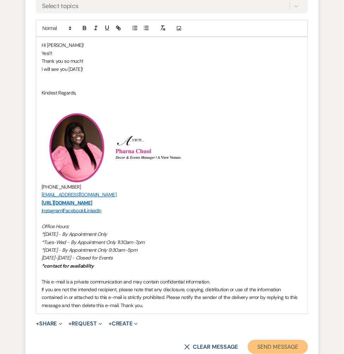
click at [256, 340] on button "Send Message" at bounding box center [278, 347] width 60 height 14
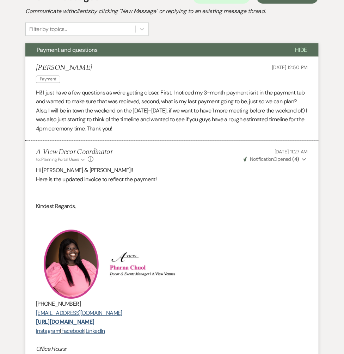
scroll to position [0, 0]
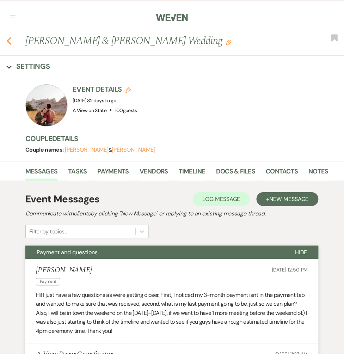
click at [10, 39] on use "button" at bounding box center [9, 41] width 5 height 8
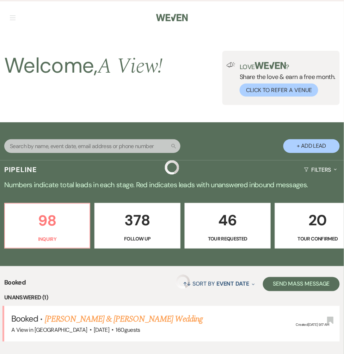
scroll to position [127, 0]
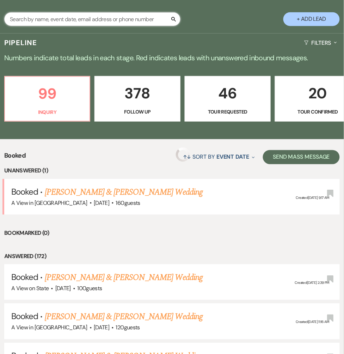
click at [106, 22] on input "text" at bounding box center [92, 19] width 176 height 14
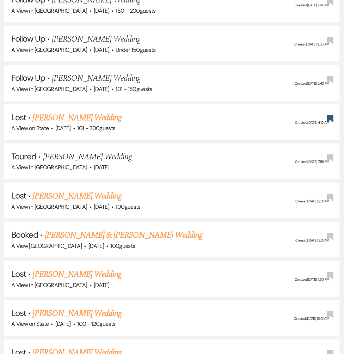
scroll to position [489, 0]
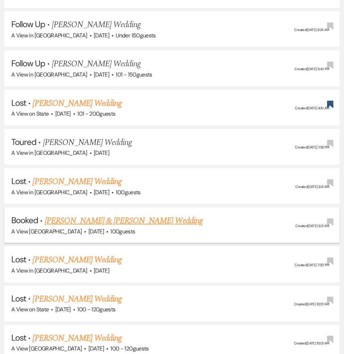
type input "Kayle"
click at [90, 217] on link "[PERSON_NAME] & [PERSON_NAME] Wedding" at bounding box center [124, 220] width 158 height 13
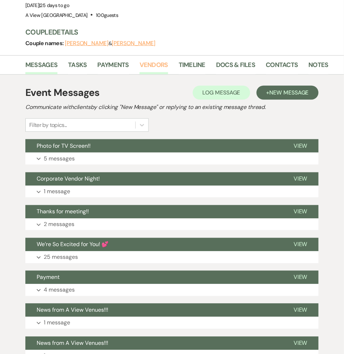
scroll to position [104, 0]
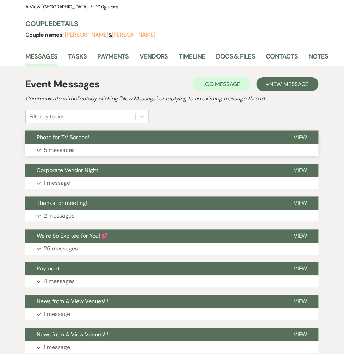
click at [148, 141] on button "Photo for TV Screen!!" at bounding box center [153, 137] width 257 height 13
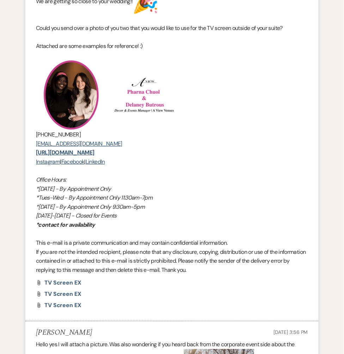
scroll to position [0, 0]
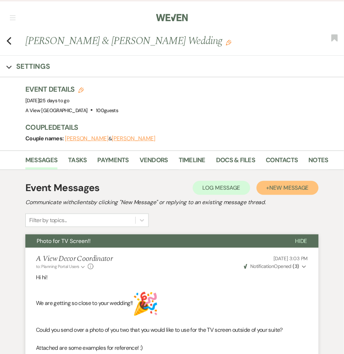
click at [284, 189] on span "New Message" at bounding box center [289, 187] width 39 height 7
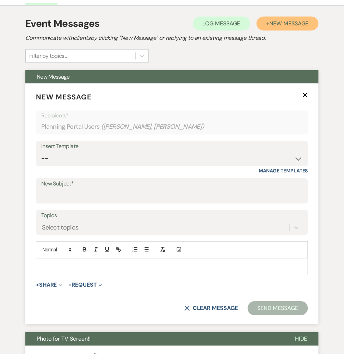
scroll to position [169, 0]
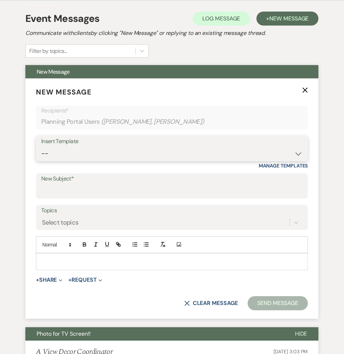
click at [147, 150] on select "-- Tour Confirmation Contract (Pre-Booked Leads) Out of office Inquiry Email Al…" at bounding box center [172, 154] width 262 height 14
select select "3940"
type input "Excited for Your Wedding! Timeline Confirmation & Setup Details 🎉💍"
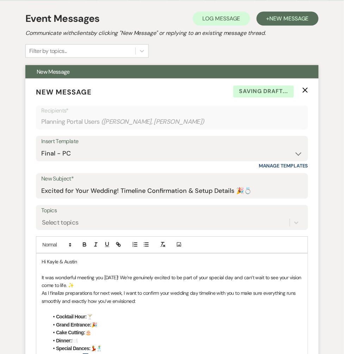
click at [162, 161] on div "Insert Template -- Tour Confirmation Contract (Pre-Booked Leads) Out of office …" at bounding box center [172, 152] width 272 height 33
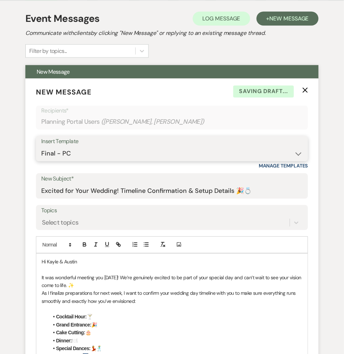
click at [154, 156] on select "-- Tour Confirmation Contract (Pre-Booked Leads) Out of office Inquiry Email Al…" at bounding box center [172, 154] width 262 height 14
select select "3937"
type input "Final Meeting!!!"
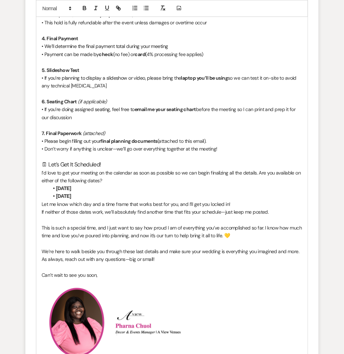
scroll to position [606, 0]
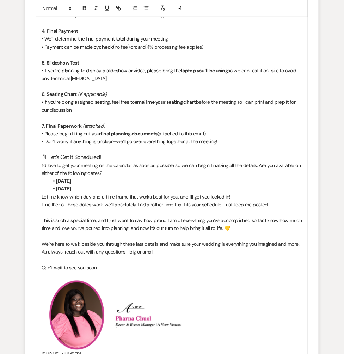
drag, startPoint x: 112, startPoint y: 174, endPoint x: 56, endPoint y: 171, distance: 55.8
click at [56, 177] on li "[DATE]" at bounding box center [176, 181] width 254 height 8
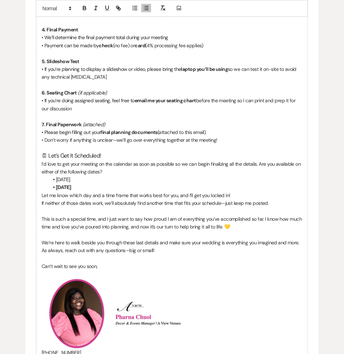
drag, startPoint x: 106, startPoint y: 178, endPoint x: 57, endPoint y: 178, distance: 48.3
click at [57, 184] on li "[DATE]" at bounding box center [176, 188] width 254 height 8
drag, startPoint x: 90, startPoint y: 177, endPoint x: 54, endPoint y: 170, distance: 36.0
click at [55, 176] on ul "[DATE] [DATE]" at bounding box center [176, 184] width 254 height 16
click at [101, 176] on li "[DATE]" at bounding box center [176, 180] width 254 height 8
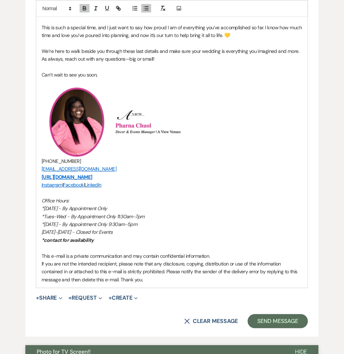
scroll to position [800, 0]
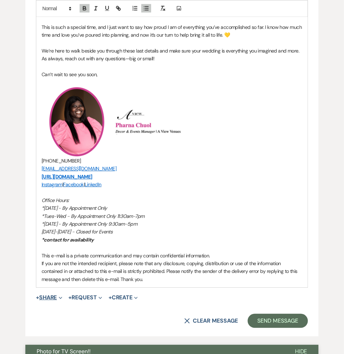
click at [59, 294] on span "Expand" at bounding box center [59, 297] width 5 height 7
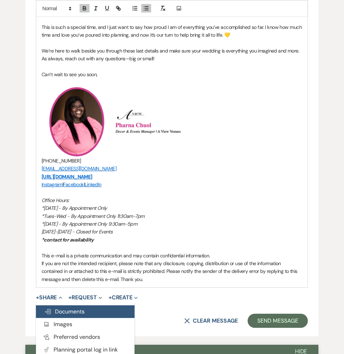
click at [74, 308] on span "Doc Upload Documents" at bounding box center [64, 311] width 40 height 7
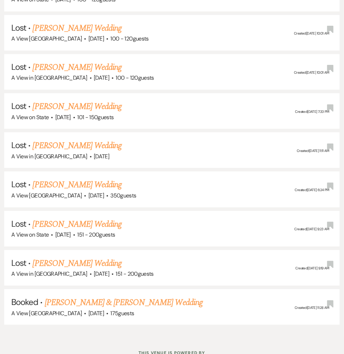
scroll to position [489, 0]
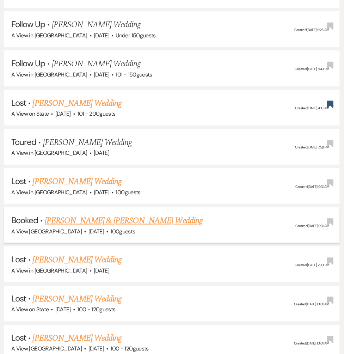
click at [111, 214] on link "[PERSON_NAME] & [PERSON_NAME] Wedding" at bounding box center [124, 220] width 158 height 13
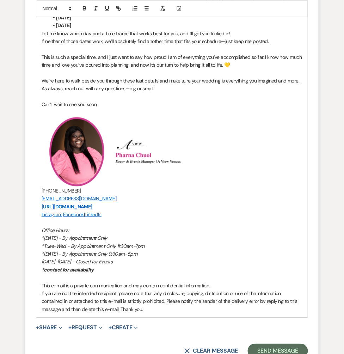
scroll to position [810, 0]
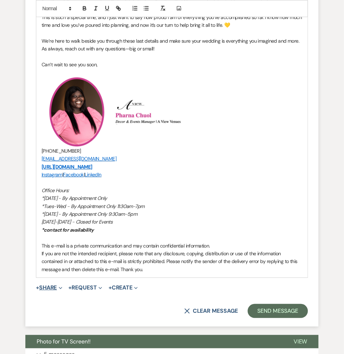
click at [60, 286] on icon "Expand" at bounding box center [61, 288] width 4 height 4
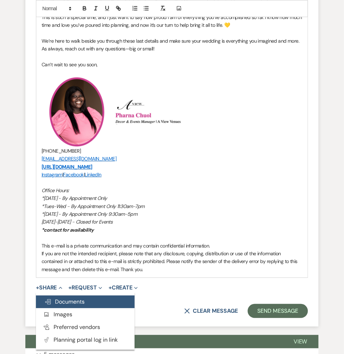
click at [68, 296] on button "Doc Upload Documents" at bounding box center [85, 302] width 99 height 13
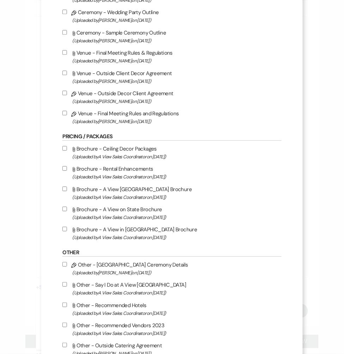
scroll to position [334, 0]
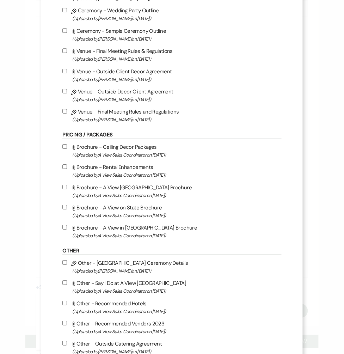
click at [67, 113] on input "Pencil Venue - Final Meeting Rules and Regulations (Uploaded by [PERSON_NAME] o…" at bounding box center [64, 111] width 5 height 5
checkbox input "true"
click at [68, 95] on label "Pencil Venue - Outside Decor Client Agreement (Uploaded by [PERSON_NAME] on [DA…" at bounding box center [171, 95] width 219 height 17
click at [67, 93] on input "Pencil Venue - Outside Decor Client Agreement (Uploaded by [PERSON_NAME] on [DA…" at bounding box center [64, 91] width 5 height 5
checkbox input "true"
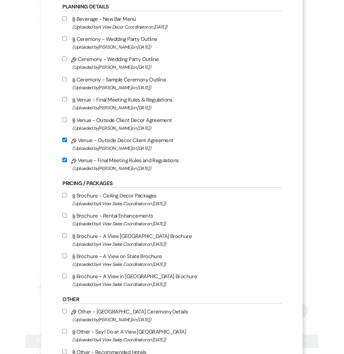
scroll to position [274, 0]
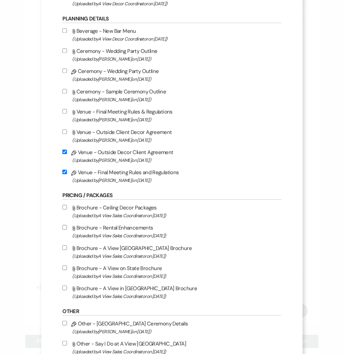
click at [66, 71] on input "Pencil Ceremony - Wedding Party Outline (Uploaded by [PERSON_NAME] on [DATE] )" at bounding box center [64, 70] width 5 height 5
checkbox input "true"
click at [67, 92] on input "Attach File Ceremony - Sample Ceremony Outline (Uploaded by [PERSON_NAME] on [D…" at bounding box center [64, 91] width 5 height 5
checkbox input "true"
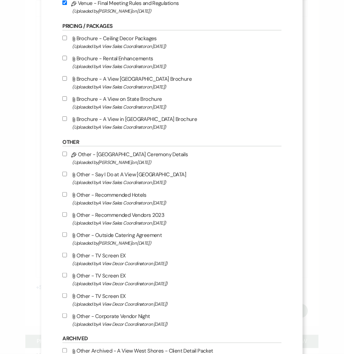
scroll to position [517, 0]
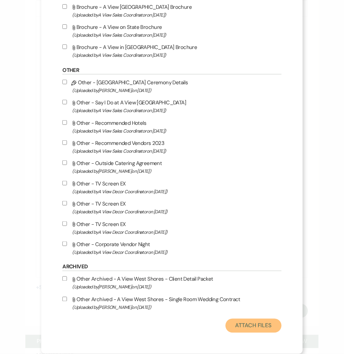
click at [253, 326] on button "Attach Files" at bounding box center [254, 326] width 56 height 14
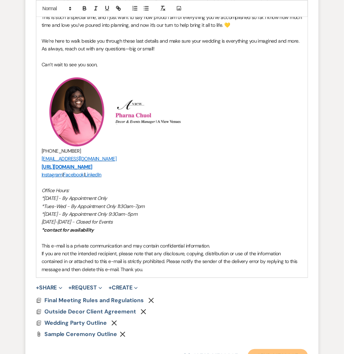
click at [274, 349] on button "Send Message" at bounding box center [278, 356] width 60 height 14
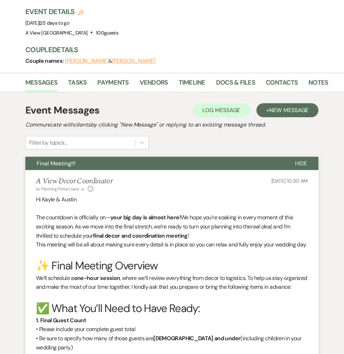
scroll to position [0, 0]
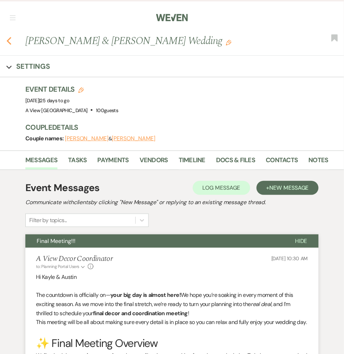
click at [8, 43] on icon "Previous" at bounding box center [8, 41] width 5 height 8
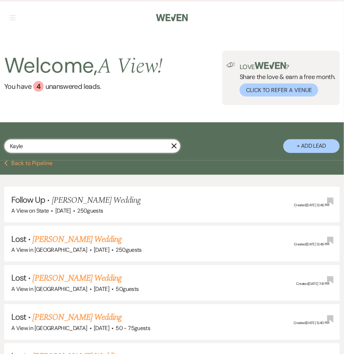
click at [111, 145] on input "Kayle" at bounding box center [92, 146] width 176 height 14
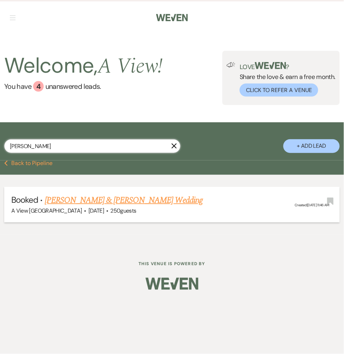
type input "[PERSON_NAME]"
click at [115, 200] on link "[PERSON_NAME] & [PERSON_NAME] Wedding" at bounding box center [124, 200] width 158 height 13
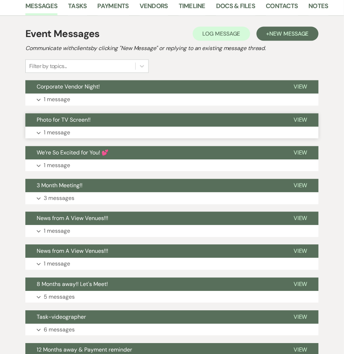
scroll to position [181, 0]
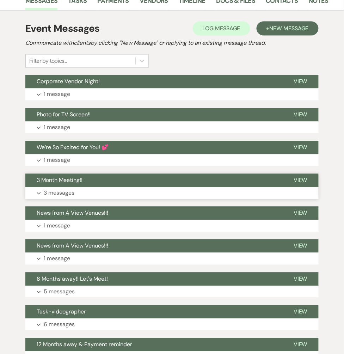
click at [114, 187] on button "Expand 3 messages" at bounding box center [171, 193] width 293 height 12
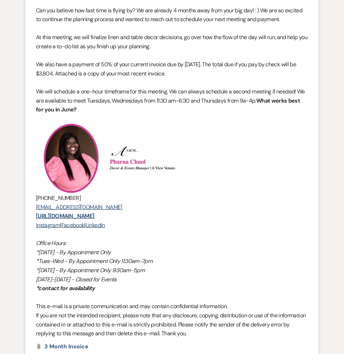
scroll to position [0, 0]
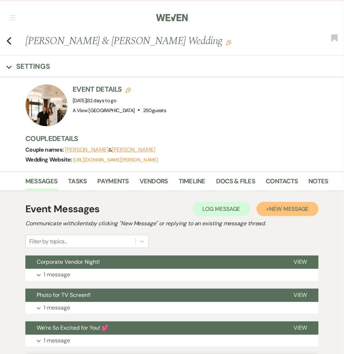
click at [275, 210] on span "New Message" at bounding box center [289, 208] width 39 height 7
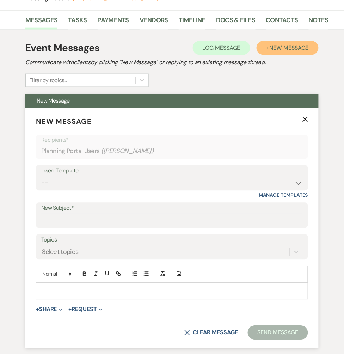
scroll to position [181, 0]
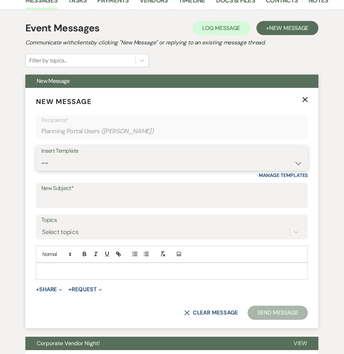
click at [133, 157] on select "-- Tour Confirmation Contract (Pre-Booked Leads) Out of office Inquiry Email Al…" at bounding box center [172, 164] width 262 height 14
select select "3937"
type input "Final Meeting!!!"
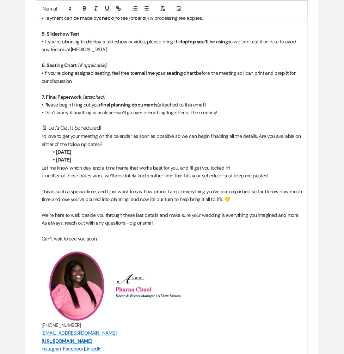
scroll to position [659, 0]
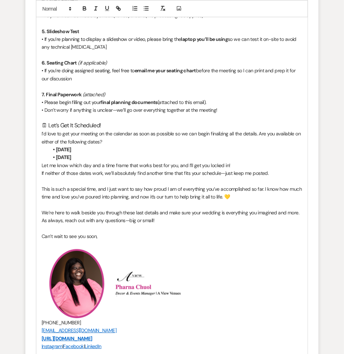
click at [71, 147] on strong "[DATE]" at bounding box center [63, 150] width 15 height 6
click at [71, 155] on strong "[DATE]" at bounding box center [63, 158] width 15 height 6
click at [153, 154] on li "[DATE]" at bounding box center [176, 158] width 254 height 8
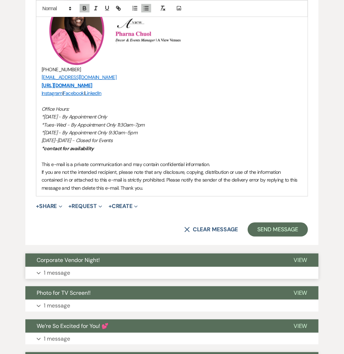
scroll to position [925, 0]
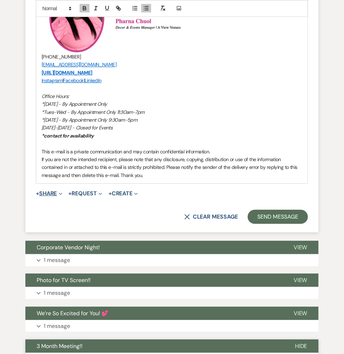
click at [60, 190] on span "Expand" at bounding box center [59, 193] width 5 height 7
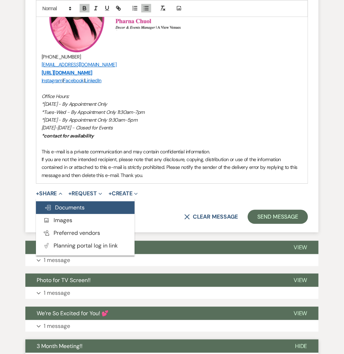
click at [81, 201] on button "Doc Upload Documents" at bounding box center [85, 207] width 99 height 13
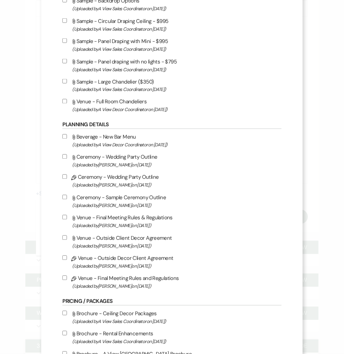
scroll to position [183, 0]
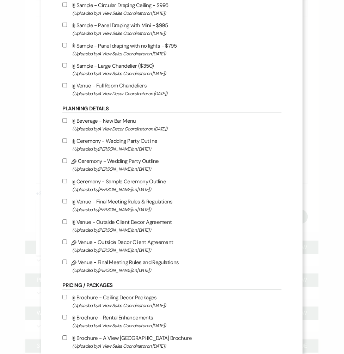
click at [67, 241] on input "Pencil Venue - Outside Decor Client Agreement (Uploaded by [PERSON_NAME] on [DA…" at bounding box center [64, 242] width 5 height 5
checkbox input "true"
click at [70, 265] on label "Pencil Venue - Final Meeting Rules and Regulations (Uploaded by [PERSON_NAME] o…" at bounding box center [171, 266] width 219 height 17
click at [67, 265] on input "Pencil Venue - Final Meeting Rules and Regulations (Uploaded by [PERSON_NAME] o…" at bounding box center [64, 262] width 5 height 5
checkbox input "true"
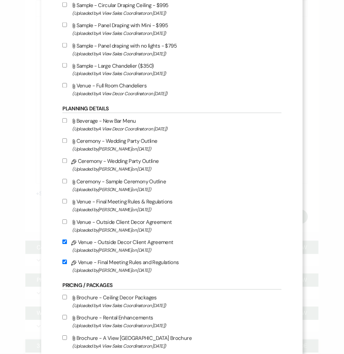
click at [67, 160] on input "Pencil Ceremony - Wedding Party Outline (Uploaded by [PERSON_NAME] on [DATE] )" at bounding box center [64, 161] width 5 height 5
checkbox input "true"
click at [67, 185] on label "Attach File Ceremony - Sample Ceremony Outline (Uploaded by [PERSON_NAME] on [D…" at bounding box center [171, 185] width 219 height 17
click at [67, 184] on input "Attach File Ceremony - Sample Ceremony Outline (Uploaded by [PERSON_NAME] on [D…" at bounding box center [64, 181] width 5 height 5
checkbox input "true"
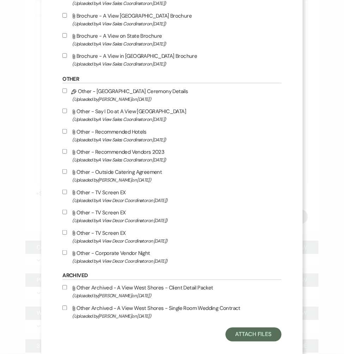
scroll to position [517, 0]
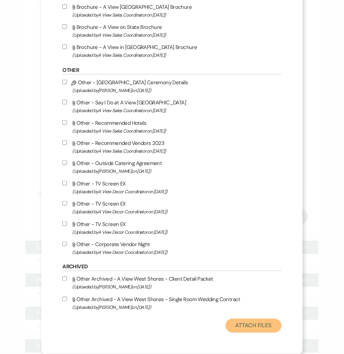
click at [246, 324] on button "Attach Files" at bounding box center [254, 326] width 56 height 14
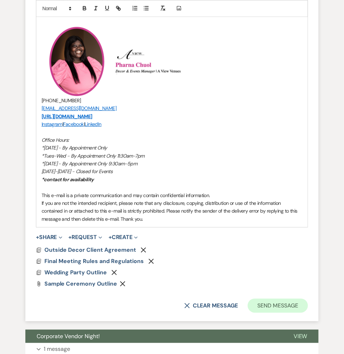
scroll to position [888, 0]
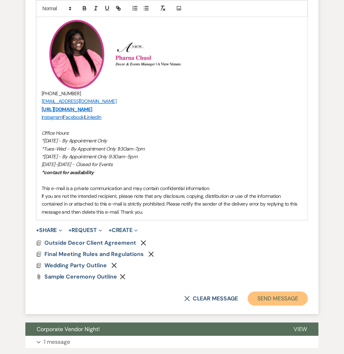
click at [271, 292] on button "Send Message" at bounding box center [278, 299] width 60 height 14
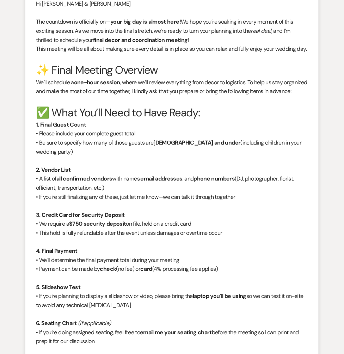
scroll to position [191, 0]
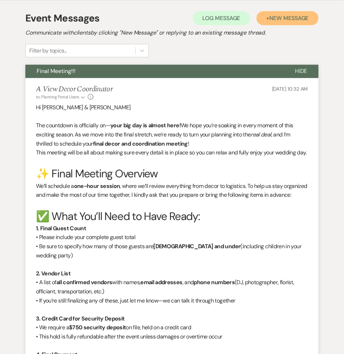
click at [290, 18] on span "New Message" at bounding box center [289, 17] width 39 height 7
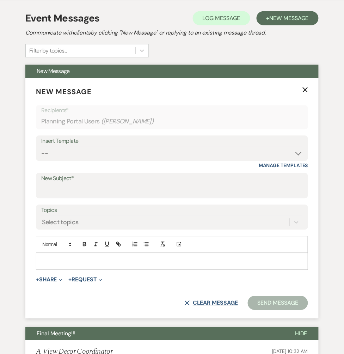
click at [211, 301] on button "X Clear message" at bounding box center [211, 304] width 54 height 6
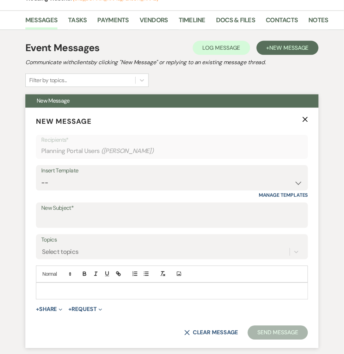
scroll to position [156, 0]
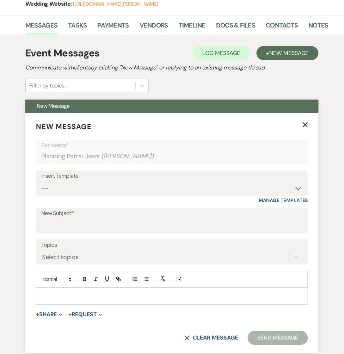
click at [190, 335] on button "X Clear message" at bounding box center [211, 338] width 54 height 6
click at [309, 122] on form "New Message X Recipients* Planning Portal Users ( [PERSON_NAME] ) Insert Templa…" at bounding box center [171, 233] width 293 height 241
click at [305, 122] on icon "X" at bounding box center [306, 125] width 6 height 6
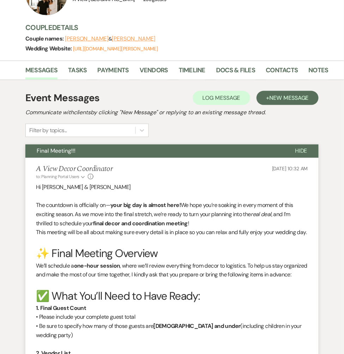
scroll to position [0, 0]
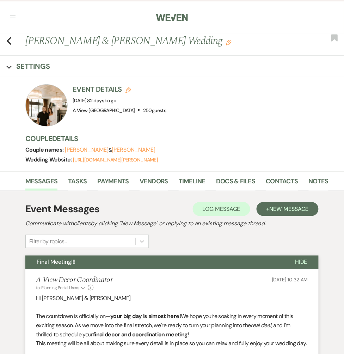
click at [5, 41] on div "Previous [PERSON_NAME] & [PERSON_NAME] Wedding Edit Bookmark" at bounding box center [170, 45] width 348 height 22
click at [9, 42] on use "button" at bounding box center [9, 41] width 5 height 8
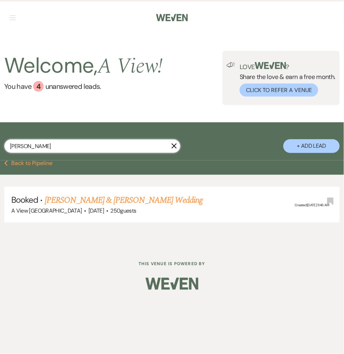
click at [49, 143] on input "[PERSON_NAME]" at bounding box center [92, 146] width 176 height 14
click at [49, 144] on input "[PERSON_NAME]" at bounding box center [92, 146] width 176 height 14
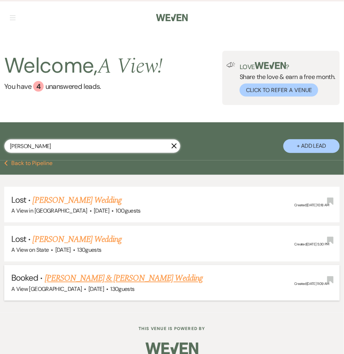
type input "[PERSON_NAME]"
click at [120, 275] on link "[PERSON_NAME] & [PERSON_NAME] Wedding" at bounding box center [124, 278] width 158 height 13
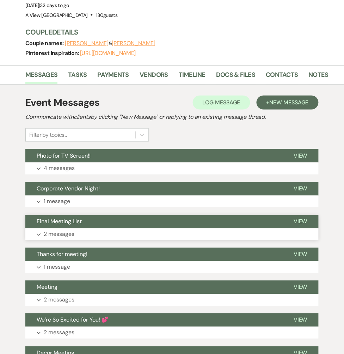
scroll to position [98, 0]
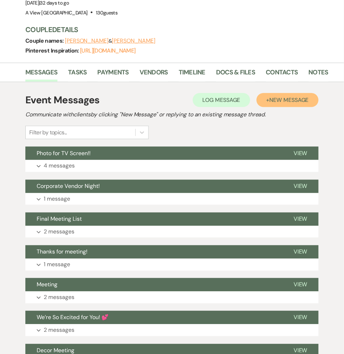
click at [273, 101] on span "New Message" at bounding box center [289, 99] width 39 height 7
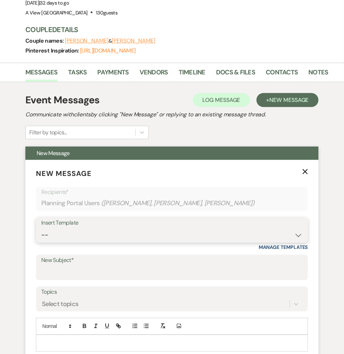
click at [75, 240] on select "-- Tour Confirmation Contract (Pre-Booked Leads) Out of office Inquiry Email Al…" at bounding box center [172, 236] width 262 height 14
select select "3937"
type input "Final Meeting!!!"
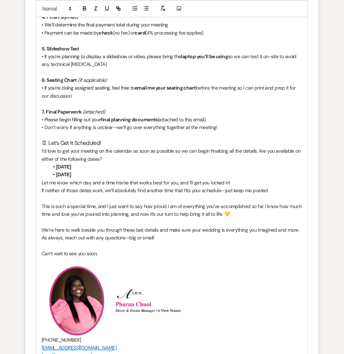
scroll to position [640, 0]
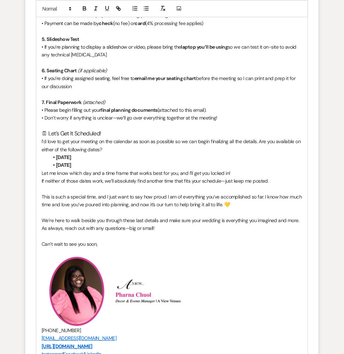
click at [71, 155] on strong "[DATE]" at bounding box center [63, 158] width 15 height 6
click at [87, 154] on li "[DATE]" at bounding box center [176, 158] width 254 height 8
click at [71, 163] on strong "[DATE]" at bounding box center [63, 166] width 15 height 6
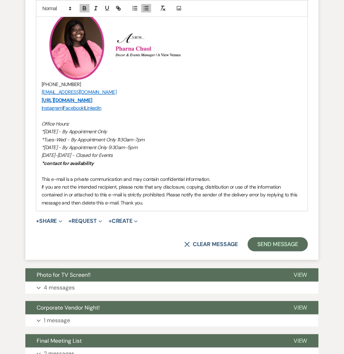
scroll to position [889, 0]
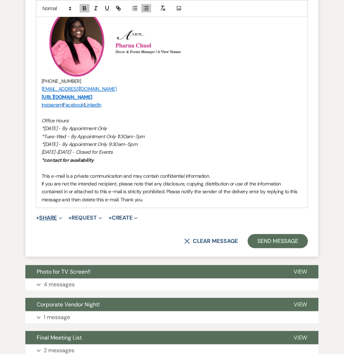
click at [55, 215] on button "+ Share Expand" at bounding box center [49, 218] width 26 height 6
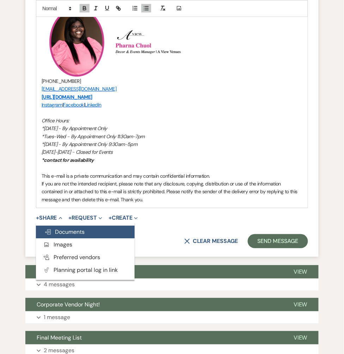
click at [64, 227] on button "Doc Upload Documents" at bounding box center [85, 232] width 99 height 13
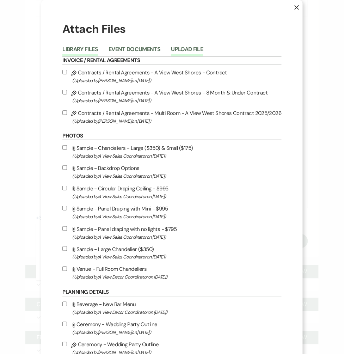
click at [183, 51] on button "Upload File" at bounding box center [187, 52] width 32 height 10
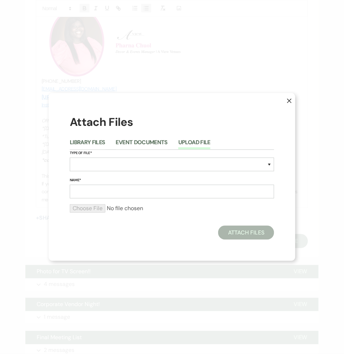
click at [290, 99] on icon "X" at bounding box center [289, 100] width 5 height 5
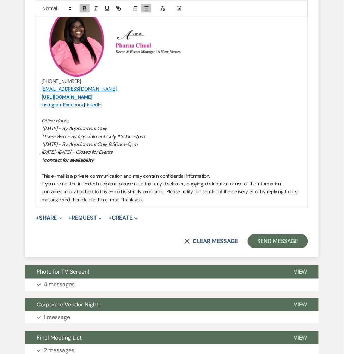
click at [55, 215] on button "+ Share Expand" at bounding box center [49, 218] width 26 height 6
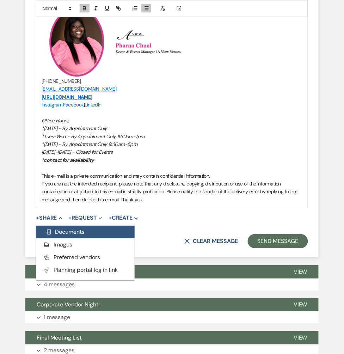
click at [60, 228] on span "Doc Upload Documents" at bounding box center [64, 231] width 40 height 7
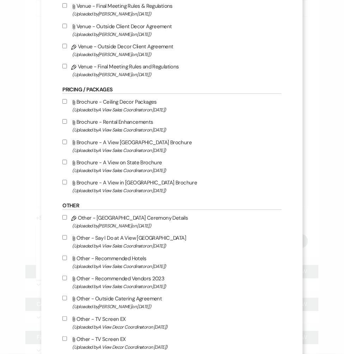
scroll to position [380, 0]
click at [66, 48] on input "Pencil Venue - Outside Decor Client Agreement (Uploaded by [PERSON_NAME] on [DA…" at bounding box center [64, 45] width 5 height 5
checkbox input "true"
click at [66, 67] on input "Pencil Venue - Final Meeting Rules and Regulations (Uploaded by [PERSON_NAME] o…" at bounding box center [64, 65] width 5 height 5
checkbox input "true"
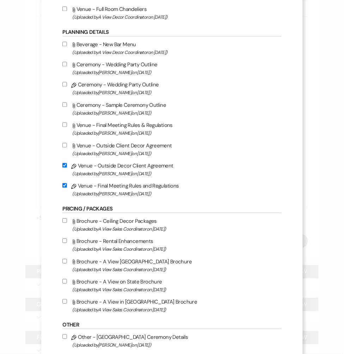
scroll to position [253, 0]
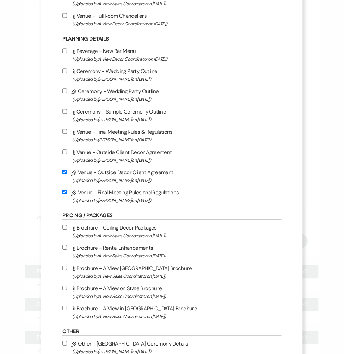
click at [66, 91] on input "Pencil Ceremony - Wedding Party Outline (Uploaded by [PERSON_NAME] on [DATE] )" at bounding box center [64, 91] width 5 height 5
checkbox input "true"
click at [66, 114] on input "Attach File Ceremony - Sample Ceremony Outline (Uploaded by [PERSON_NAME] on [D…" at bounding box center [64, 111] width 5 height 5
checkbox input "true"
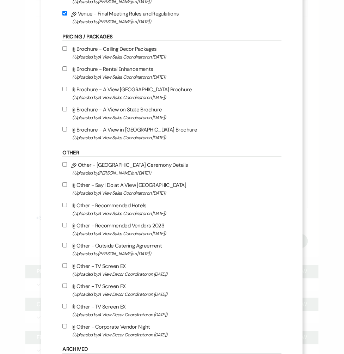
scroll to position [517, 0]
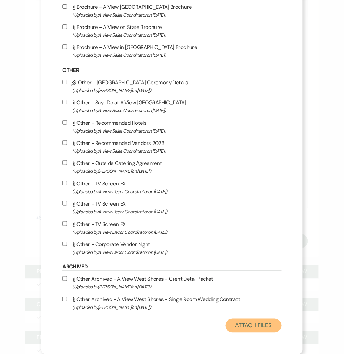
click at [234, 321] on button "Attach Files" at bounding box center [254, 326] width 56 height 14
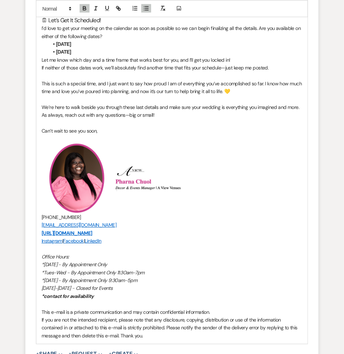
scroll to position [902, 0]
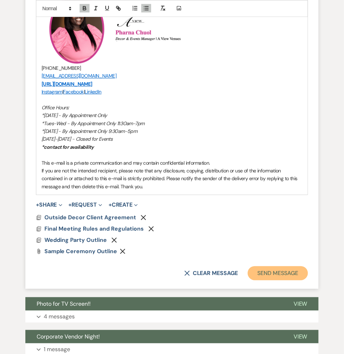
click at [277, 268] on button "Send Message" at bounding box center [278, 273] width 60 height 14
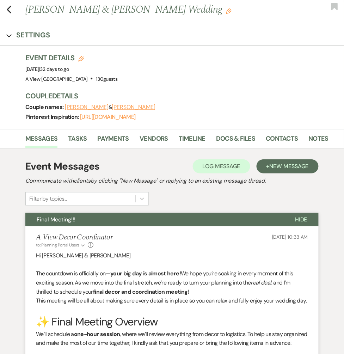
scroll to position [0, 0]
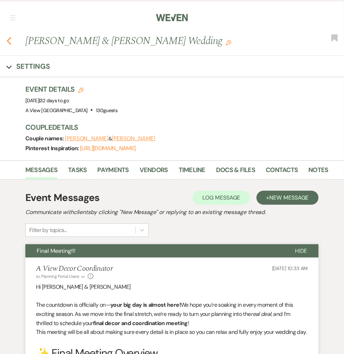
click at [10, 37] on icon "Previous" at bounding box center [8, 41] width 5 height 8
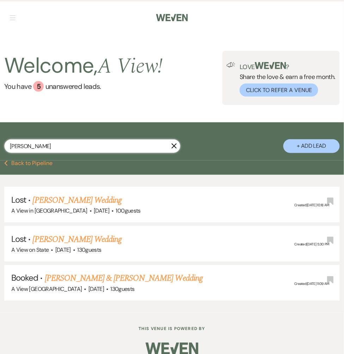
click at [51, 148] on input "[PERSON_NAME]" at bounding box center [92, 146] width 176 height 14
type input "s"
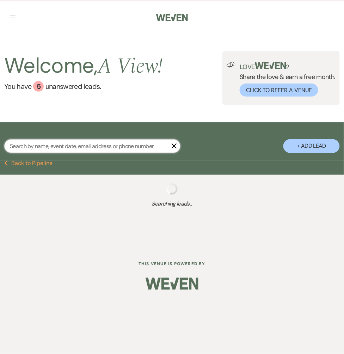
type input "A"
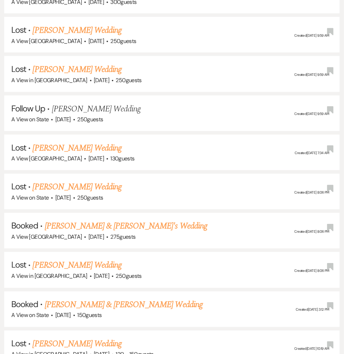
scroll to position [1112, 0]
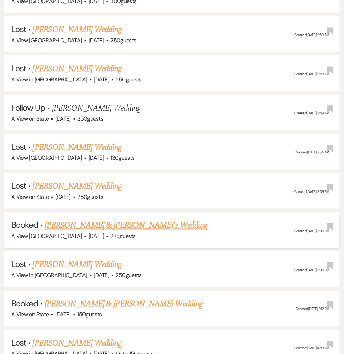
type input "[PERSON_NAME] Ga"
click at [95, 219] on link "[PERSON_NAME] & [PERSON_NAME]'s Wedding" at bounding box center [126, 225] width 163 height 13
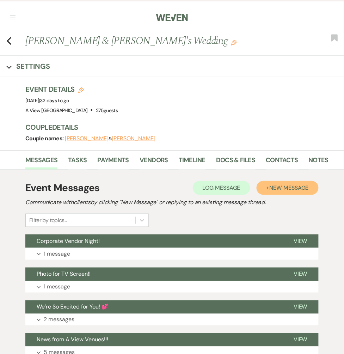
click at [281, 189] on span "New Message" at bounding box center [289, 187] width 39 height 7
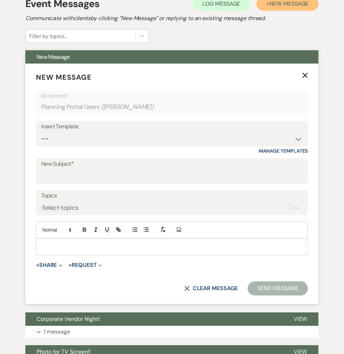
scroll to position [195, 0]
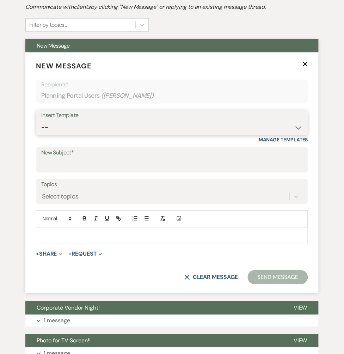
click at [147, 121] on select "-- Tour Confirmation Contract (Pre-Booked Leads) Out of office Inquiry Email Al…" at bounding box center [172, 128] width 262 height 14
select select "3937"
type input "Final Meeting!!!"
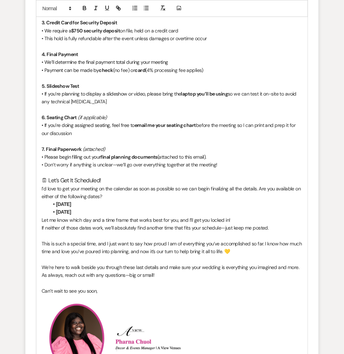
scroll to position [594, 0]
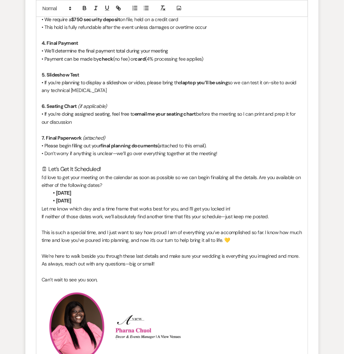
click at [71, 198] on strong "[DATE]" at bounding box center [63, 201] width 15 height 6
click at [71, 190] on strong "[DATE]" at bounding box center [63, 193] width 15 height 6
click at [89, 189] on li "[DATE]" at bounding box center [176, 193] width 254 height 8
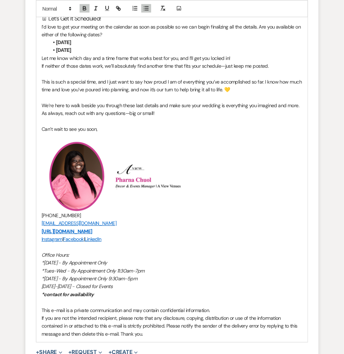
scroll to position [752, 0]
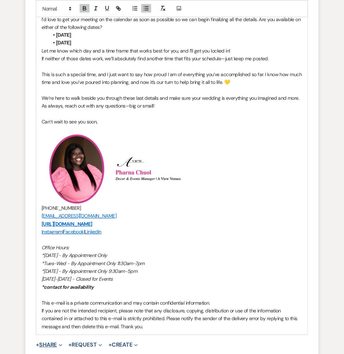
click at [49, 343] on button "+ Share Expand" at bounding box center [49, 346] width 26 height 6
click at [61, 354] on span "Doc Upload Documents" at bounding box center [64, 359] width 40 height 7
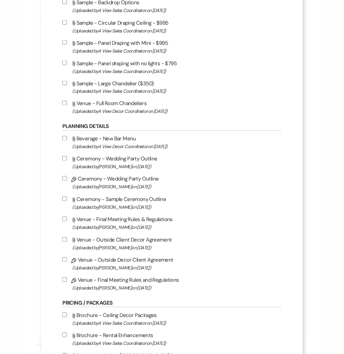
scroll to position [180, 0]
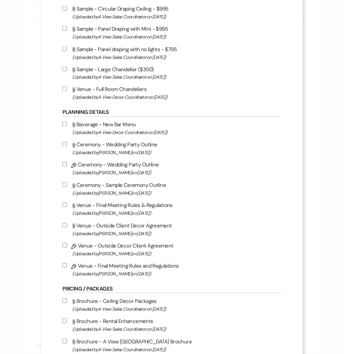
click at [67, 267] on input "Pencil Venue - Final Meeting Rules and Regulations (Uploaded by [PERSON_NAME] o…" at bounding box center [64, 266] width 5 height 5
checkbox input "true"
click at [67, 248] on input "Pencil Venue - Outside Decor Client Agreement (Uploaded by [PERSON_NAME] on [DA…" at bounding box center [64, 245] width 5 height 5
checkbox input "true"
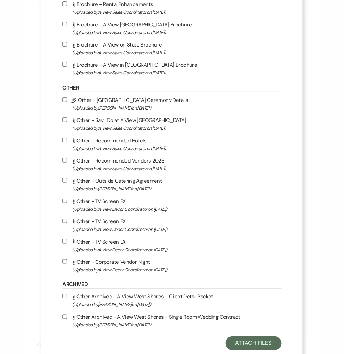
scroll to position [517, 0]
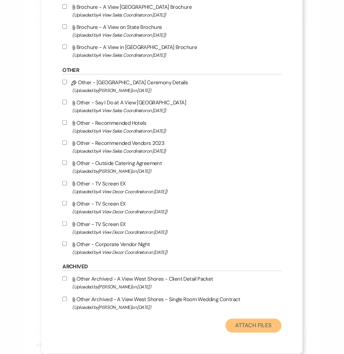
click at [235, 324] on button "Attach Files" at bounding box center [254, 326] width 56 height 14
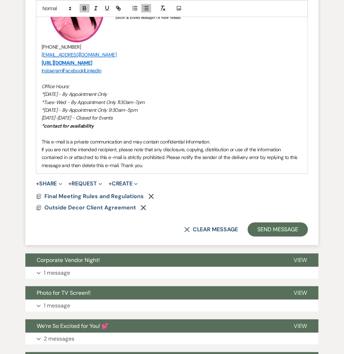
scroll to position [938, 0]
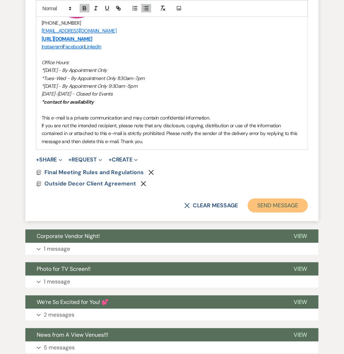
click at [287, 199] on button "Send Message" at bounding box center [278, 206] width 60 height 14
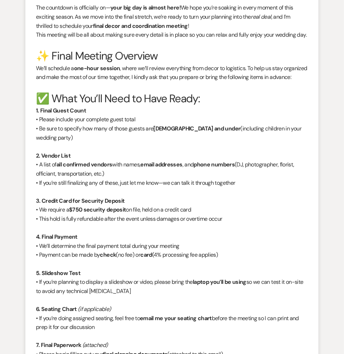
scroll to position [0, 0]
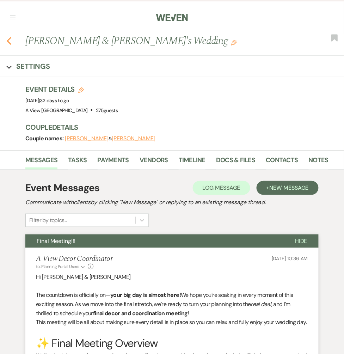
click at [7, 43] on icon "Previous" at bounding box center [8, 41] width 5 height 8
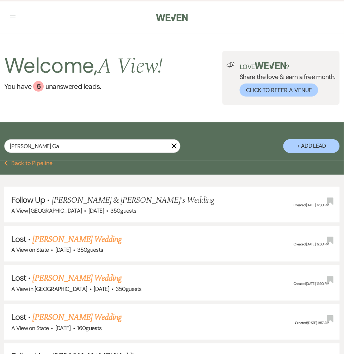
click at [174, 148] on icon "X" at bounding box center [174, 146] width 6 height 6
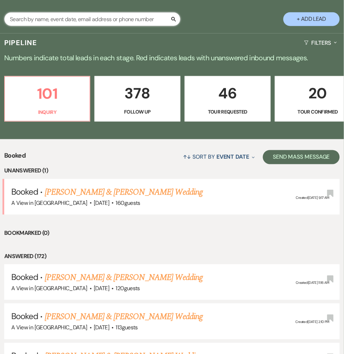
click at [113, 25] on input "text" at bounding box center [92, 19] width 176 height 14
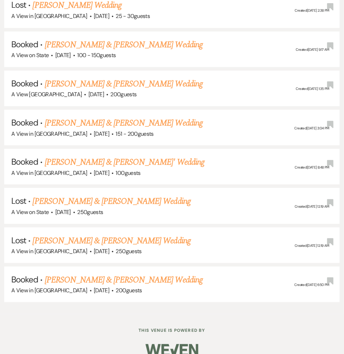
scroll to position [359, 0]
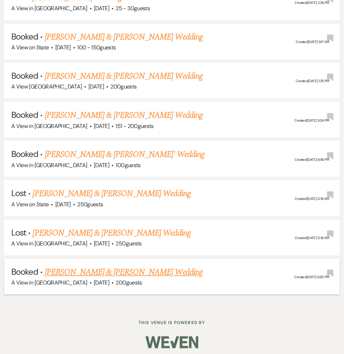
type input "[PERSON_NAME]"
click at [89, 267] on link "[PERSON_NAME] & [PERSON_NAME] Wedding" at bounding box center [124, 272] width 158 height 13
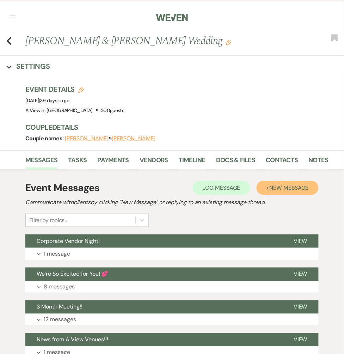
click at [273, 191] on button "+ New Message" at bounding box center [288, 188] width 62 height 14
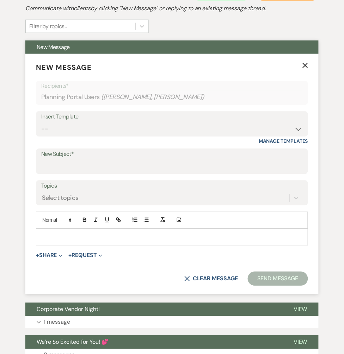
scroll to position [209, 0]
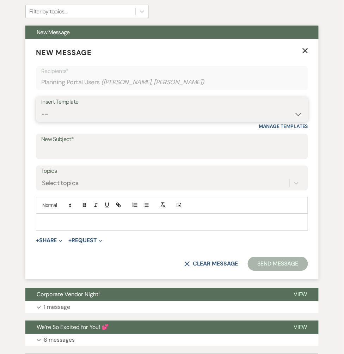
click at [168, 110] on select "-- Tour Confirmation Contract (Pre-Booked Leads) Out of office Inquiry Email Al…" at bounding box center [172, 115] width 262 height 14
select select "3938"
type input "Final Meeting!"
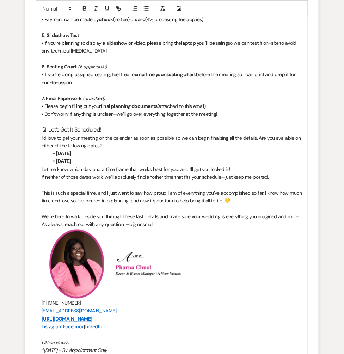
scroll to position [634, 0]
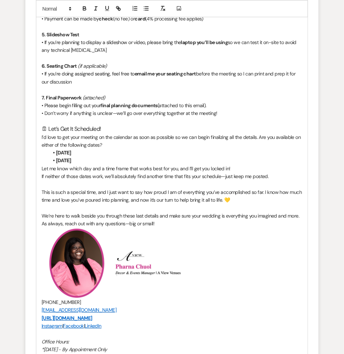
click at [71, 150] on strong "[DATE]" at bounding box center [63, 153] width 15 height 6
click at [70, 158] on strong "[DATE]" at bounding box center [63, 161] width 15 height 6
click at [71, 158] on strong "[DATE]" at bounding box center [63, 161] width 15 height 6
drag, startPoint x: 88, startPoint y: 145, endPoint x: 53, endPoint y: 143, distance: 35.0
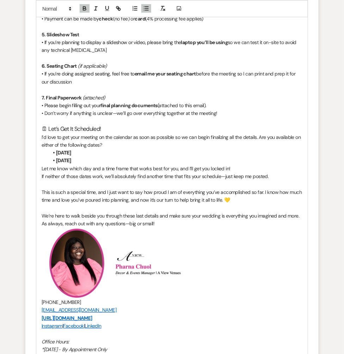
click at [53, 149] on li "[DATE]" at bounding box center [176, 153] width 254 height 8
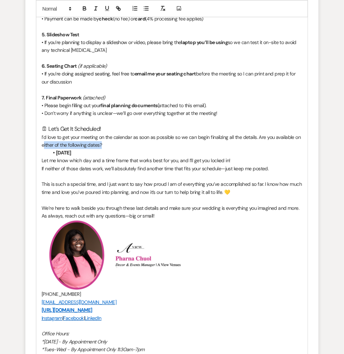
drag, startPoint x: 108, startPoint y: 138, endPoint x: 43, endPoint y: 136, distance: 64.9
click at [43, 136] on p "I’d love to get your meeting on the calendar as soon as possible so we can begi…" at bounding box center [172, 141] width 261 height 16
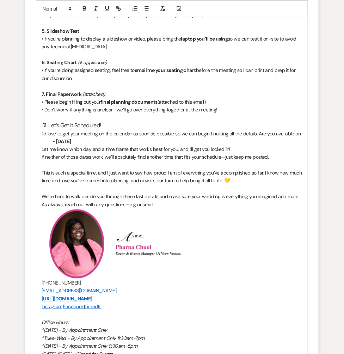
scroll to position [806, 0]
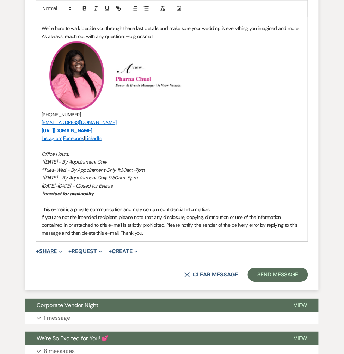
click at [61, 250] on icon "Expand" at bounding box center [61, 252] width 4 height 4
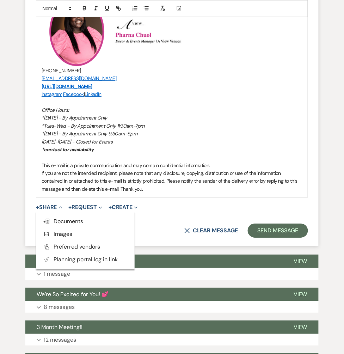
scroll to position [855, 0]
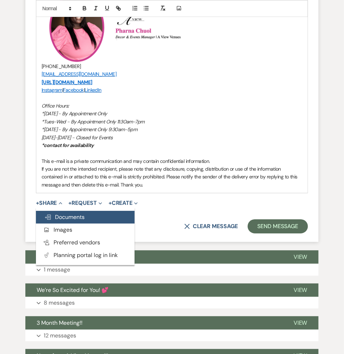
click at [67, 213] on span "Doc Upload Documents" at bounding box center [64, 216] width 40 height 7
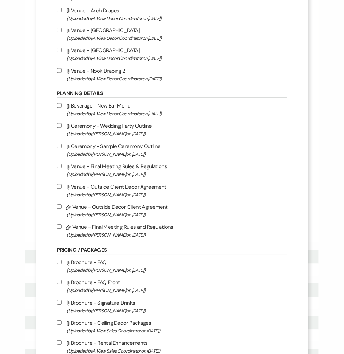
scroll to position [222, 0]
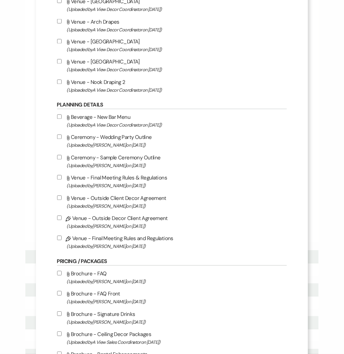
click at [62, 239] on input "Pencil Venue - Final Meeting Rules and Regulations (Uploaded by [PERSON_NAME] o…" at bounding box center [59, 238] width 5 height 5
checkbox input "true"
click at [69, 223] on label "Pencil Venue - Outside Decor Client Agreement (Uploaded by [PERSON_NAME] on [DA…" at bounding box center [172, 222] width 230 height 17
click at [62, 220] on input "Pencil Venue - Outside Decor Client Agreement (Uploaded by [PERSON_NAME] on [DA…" at bounding box center [59, 218] width 5 height 5
checkbox input "true"
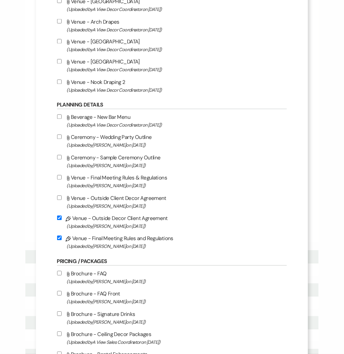
click at [62, 138] on input "Attach File Ceremony - Wedding Party Outline (Uploaded by [PERSON_NAME] on [DAT…" at bounding box center [59, 137] width 5 height 5
checkbox input "true"
click at [62, 158] on input "Attach File Ceremony - Sample Ceremony Outline (Uploaded by [PERSON_NAME] on [D…" at bounding box center [59, 157] width 5 height 5
checkbox input "true"
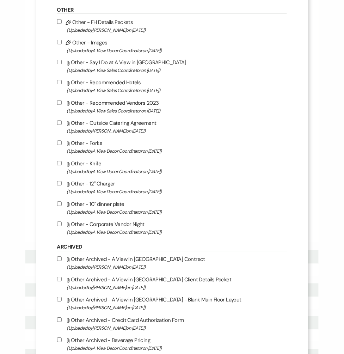
scroll to position [797, 0]
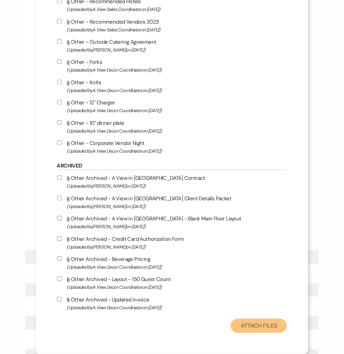
click at [243, 325] on button "Attach Files" at bounding box center [259, 326] width 56 height 14
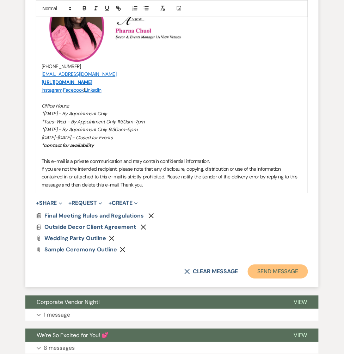
click at [271, 265] on button "Send Message" at bounding box center [278, 272] width 60 height 14
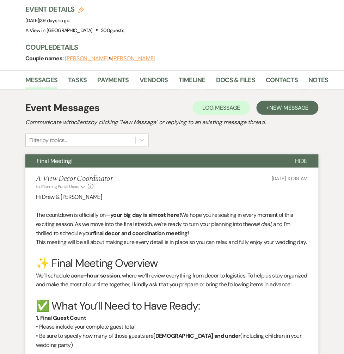
scroll to position [0, 0]
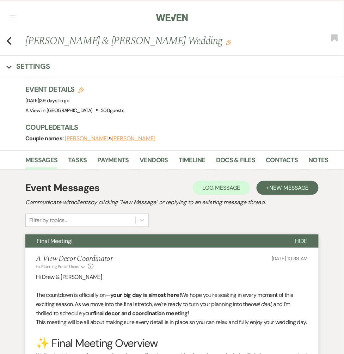
click at [6, 45] on div "Previous [PERSON_NAME] & [PERSON_NAME] Wedding Edit Bookmark" at bounding box center [170, 45] width 348 height 22
click at [7, 43] on icon "Previous" at bounding box center [8, 41] width 5 height 8
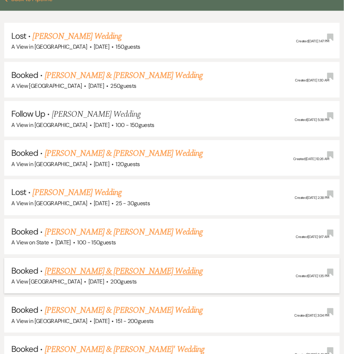
scroll to position [101, 0]
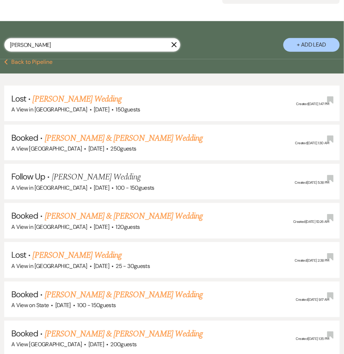
click at [74, 48] on input "[PERSON_NAME]" at bounding box center [92, 45] width 176 height 14
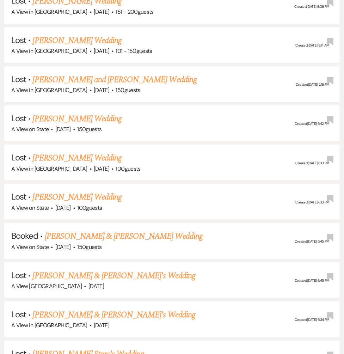
scroll to position [1376, 0]
type input "[PERSON_NAME]"
click at [87, 230] on link "[PERSON_NAME] & [PERSON_NAME] Wedding" at bounding box center [124, 236] width 158 height 13
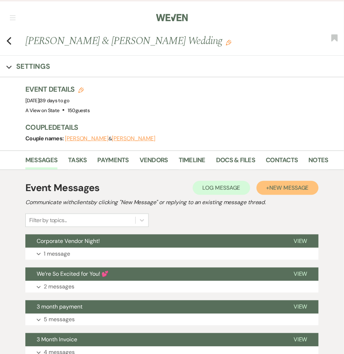
click at [296, 188] on span "New Message" at bounding box center [289, 187] width 39 height 7
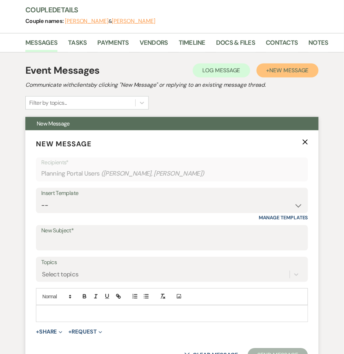
scroll to position [122, 0]
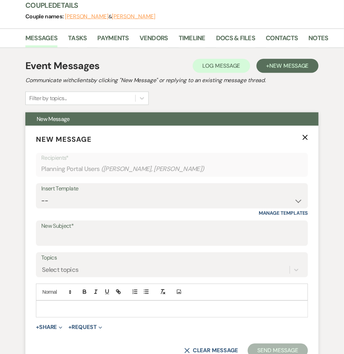
click at [144, 185] on div "Insert Template" at bounding box center [172, 189] width 262 height 10
click at [145, 195] on select "-- Tour Confirmation Contract (Pre-Booked Leads) Out of office Inquiry Email Al…" at bounding box center [172, 201] width 262 height 14
select select "3936"
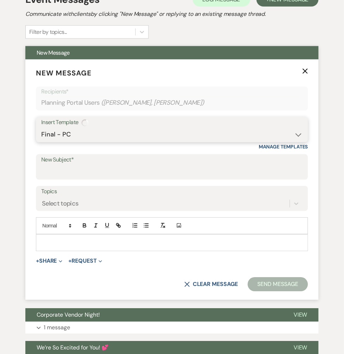
type input "Final Wedding Meeting – It’s Almost Time! 🎉"
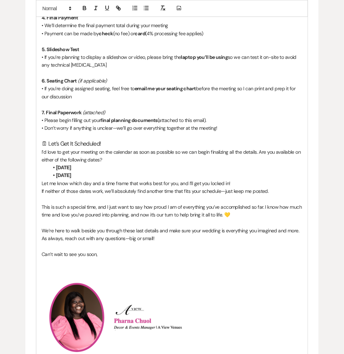
scroll to position [641, 0]
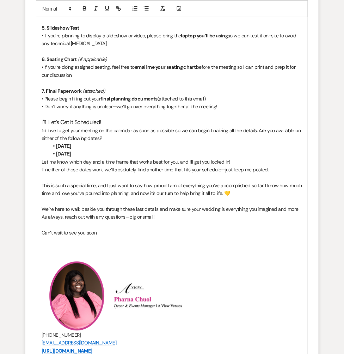
click at [77, 143] on li "[DATE]" at bounding box center [176, 147] width 254 height 8
click at [71, 144] on strong "[DATE]" at bounding box center [63, 147] width 15 height 6
click at [71, 151] on strong "[DATE]" at bounding box center [63, 154] width 15 height 6
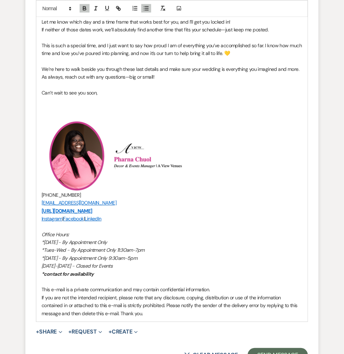
scroll to position [788, 0]
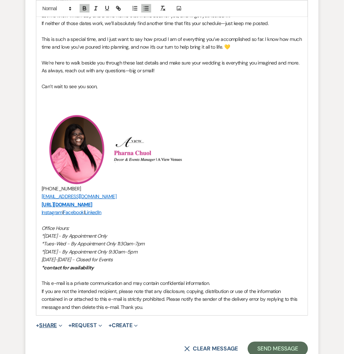
click at [59, 322] on span "Expand" at bounding box center [59, 325] width 5 height 7
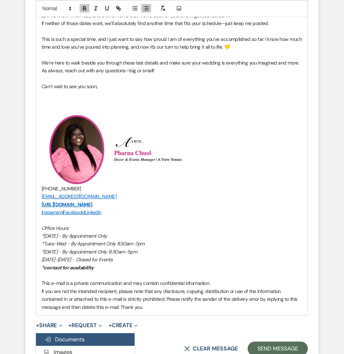
click at [66, 336] on span "Doc Upload Documents" at bounding box center [64, 339] width 40 height 7
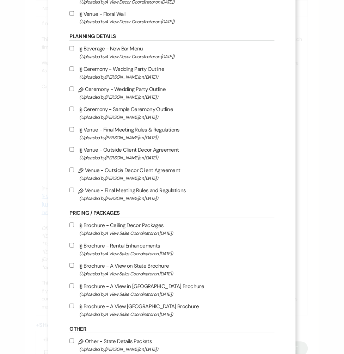
scroll to position [219, 0]
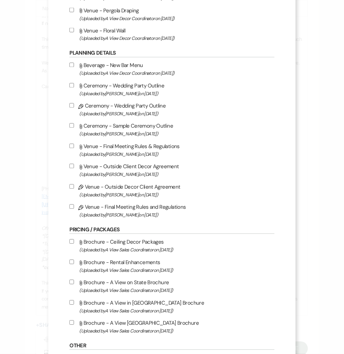
click at [73, 209] on input "Pencil Venue - Final Meeting Rules and Regulations (Uploaded by [PERSON_NAME] o…" at bounding box center [71, 207] width 5 height 5
checkbox input "true"
click at [73, 190] on label "Pencil Venue - Outside Decor Client Agreement (Uploaded by [PERSON_NAME] on [DA…" at bounding box center [171, 191] width 205 height 17
click at [73, 189] on input "Pencil Venue - Outside Decor Client Agreement (Uploaded by [PERSON_NAME] on [DA…" at bounding box center [71, 186] width 5 height 5
checkbox input "true"
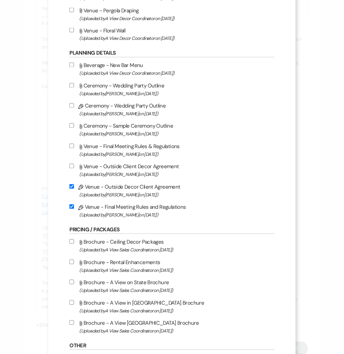
click at [72, 110] on label "Pencil Ceremony - Wedding Party Outline (Uploaded by [PERSON_NAME] on [DATE] )" at bounding box center [171, 110] width 205 height 17
click at [72, 108] on input "Pencil Ceremony - Wedding Party Outline (Uploaded by [PERSON_NAME] on [DATE] )" at bounding box center [71, 105] width 5 height 5
checkbox input "true"
click at [73, 86] on input "Attach File Ceremony - Wedding Party Outline (Uploaded by [PERSON_NAME] on [DAT…" at bounding box center [71, 85] width 5 height 5
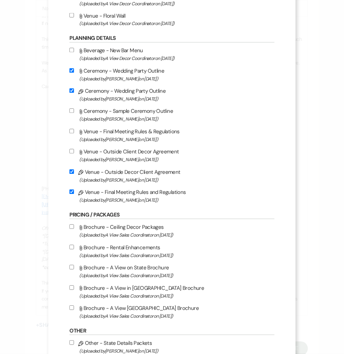
scroll to position [235, 0]
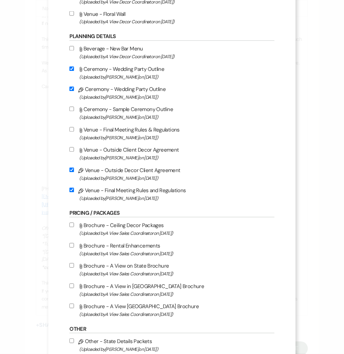
click at [74, 68] on input "Attach File Ceremony - Wedding Party Outline (Uploaded by [PERSON_NAME] on [DAT…" at bounding box center [71, 69] width 5 height 5
checkbox input "false"
click at [71, 111] on input "Attach File Ceremony - Sample Ceremony Outline (Uploaded by [PERSON_NAME] on [D…" at bounding box center [71, 109] width 5 height 5
checkbox input "true"
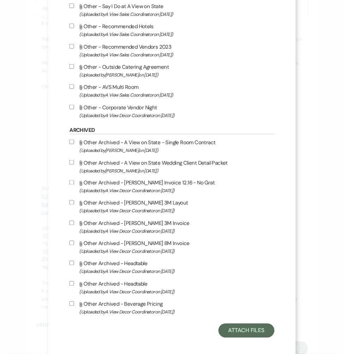
scroll to position [594, 0]
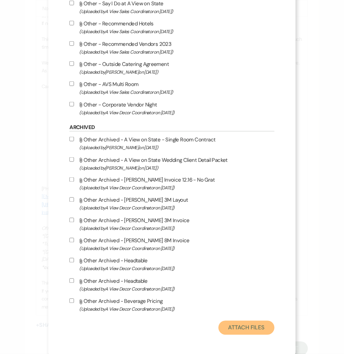
click at [238, 333] on button "Attach Files" at bounding box center [247, 328] width 56 height 14
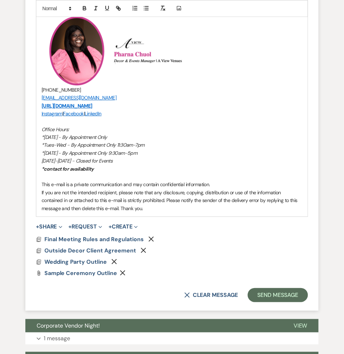
scroll to position [909, 0]
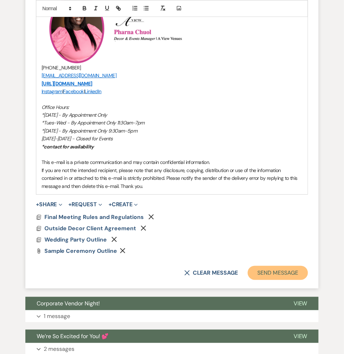
click at [273, 266] on button "Send Message" at bounding box center [278, 273] width 60 height 14
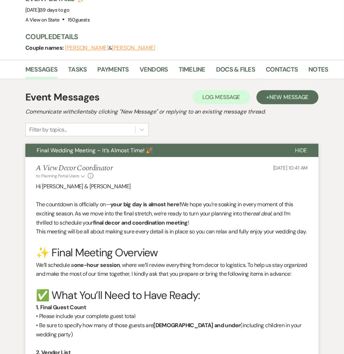
scroll to position [0, 0]
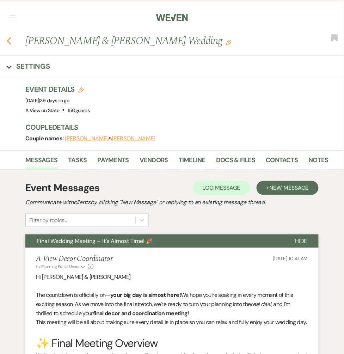
click at [8, 38] on icon "Previous" at bounding box center [8, 41] width 5 height 8
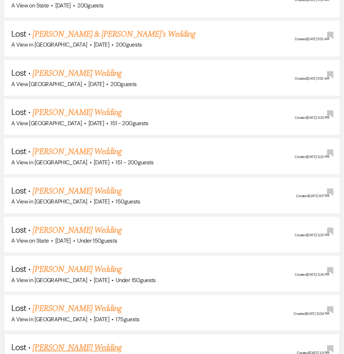
scroll to position [121, 0]
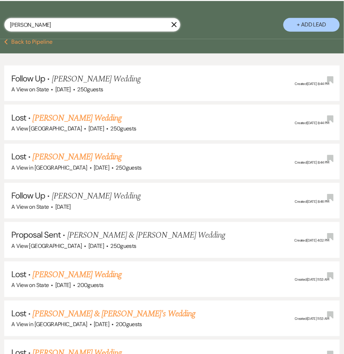
click at [76, 27] on input "[PERSON_NAME]" at bounding box center [92, 25] width 176 height 14
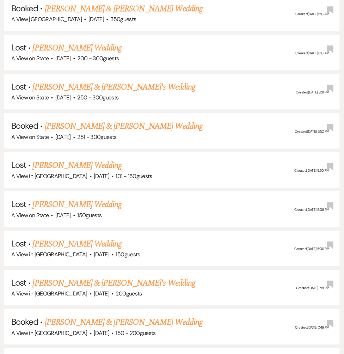
scroll to position [798, 0]
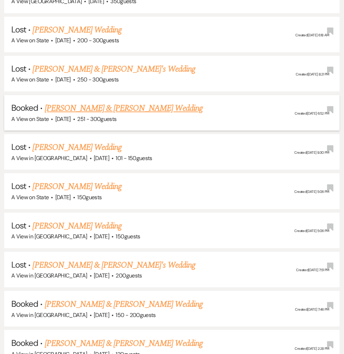
type input "[PERSON_NAME]"
click at [141, 105] on link "[PERSON_NAME] & [PERSON_NAME] Wedding" at bounding box center [124, 108] width 158 height 13
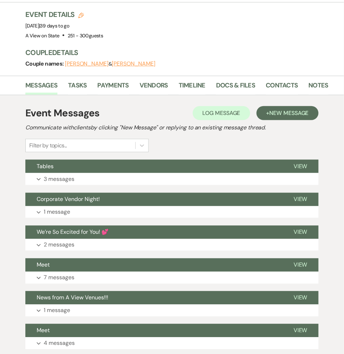
scroll to position [72, 0]
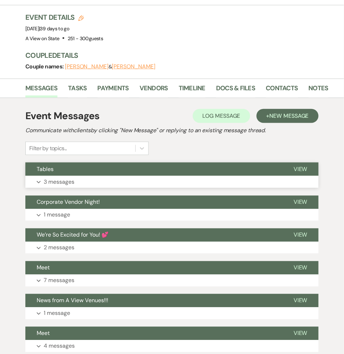
click at [137, 176] on button "Expand 3 messages" at bounding box center [171, 182] width 293 height 12
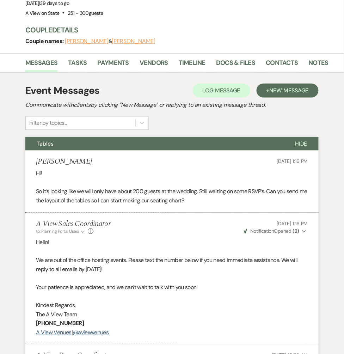
scroll to position [0, 0]
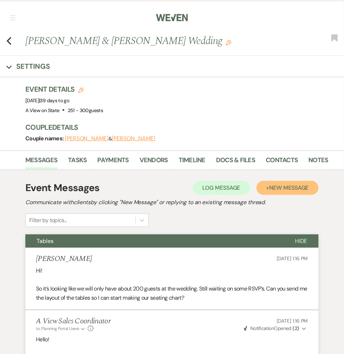
click at [274, 188] on span "New Message" at bounding box center [289, 187] width 39 height 7
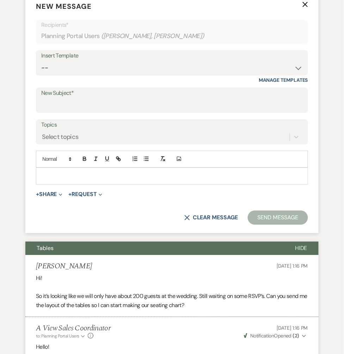
scroll to position [256, 0]
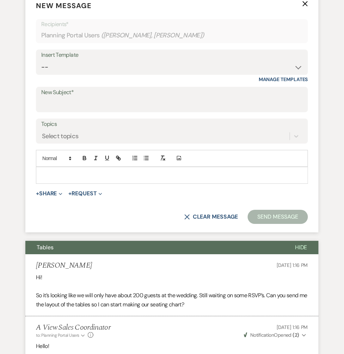
click at [152, 54] on div "Insert Template" at bounding box center [172, 55] width 262 height 10
click at [153, 61] on select "-- Tour Confirmation Contract (Pre-Booked Leads) Out of office Inquiry Email Al…" at bounding box center [172, 68] width 262 height 14
select select "3936"
type input "Final Wedding Meeting – It’s Almost Time! 🎉"
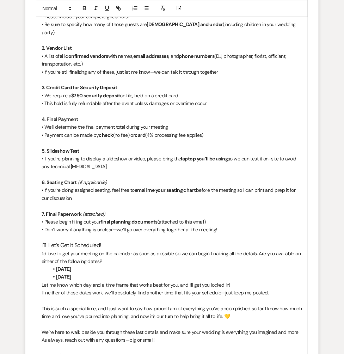
scroll to position [526, 0]
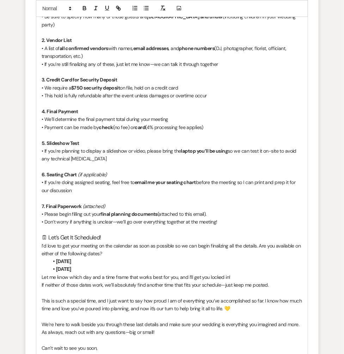
click at [79, 258] on li "[DATE]" at bounding box center [176, 262] width 254 height 8
click at [71, 259] on strong "[DATE]" at bounding box center [63, 262] width 15 height 6
click at [71, 267] on strong "[DATE]" at bounding box center [63, 270] width 15 height 6
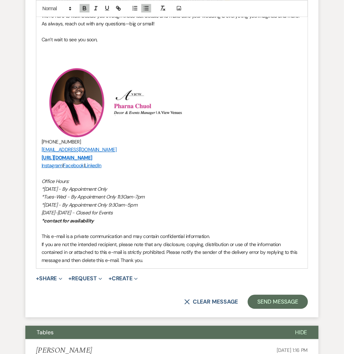
scroll to position [904, 0]
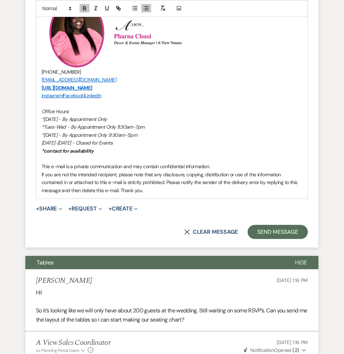
click at [64, 205] on div "+ Share Expand Doc Upload Documents Add Photo Images Pref Vendors Preferred ven…" at bounding box center [172, 209] width 272 height 8
click at [62, 207] on icon "Expand" at bounding box center [61, 209] width 4 height 4
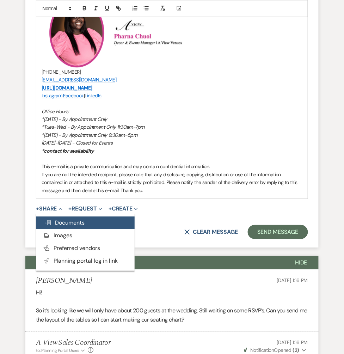
click at [65, 219] on span "Doc Upload Documents" at bounding box center [64, 222] width 40 height 7
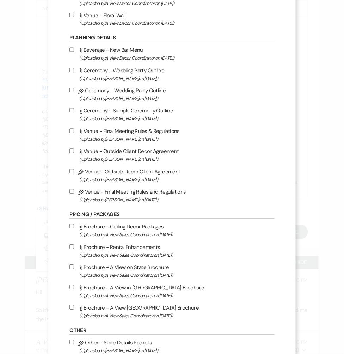
scroll to position [233, 0]
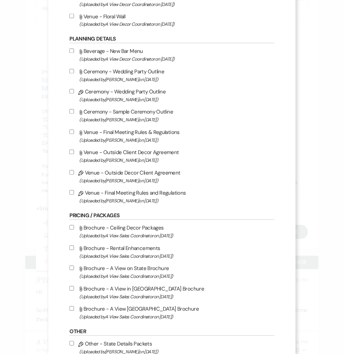
click at [71, 194] on input "Pencil Venue - Final Meeting Rules and Regulations (Uploaded by [PERSON_NAME] o…" at bounding box center [71, 192] width 5 height 5
checkbox input "true"
click at [75, 169] on label "Pencil Venue - Outside Decor Client Agreement (Uploaded by [PERSON_NAME] on [DA…" at bounding box center [171, 177] width 205 height 17
click at [74, 170] on input "Pencil Venue - Outside Decor Client Agreement (Uploaded by [PERSON_NAME] on [DA…" at bounding box center [71, 172] width 5 height 5
checkbox input "true"
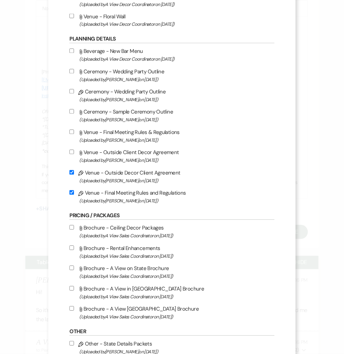
click at [73, 91] on input "Pencil Ceremony - Wedding Party Outline (Uploaded by [PERSON_NAME] on [DATE] )" at bounding box center [71, 91] width 5 height 5
click at [71, 94] on input "Pencil Ceremony - Wedding Party Outline (Uploaded by [PERSON_NAME] on [DATE] )" at bounding box center [71, 91] width 5 height 5
checkbox input "false"
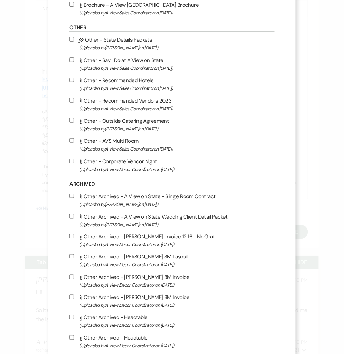
scroll to position [599, 0]
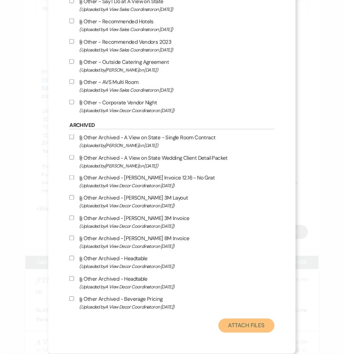
click at [237, 325] on button "Attach Files" at bounding box center [247, 326] width 56 height 14
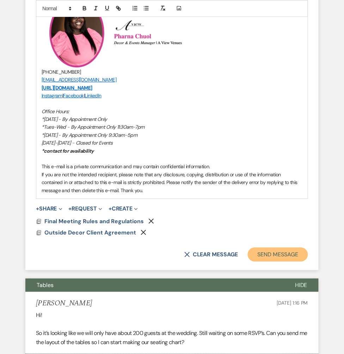
click at [270, 248] on button "Send Message" at bounding box center [278, 255] width 60 height 14
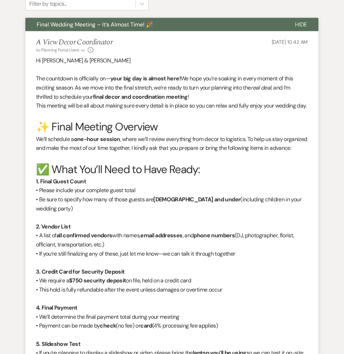
scroll to position [0, 0]
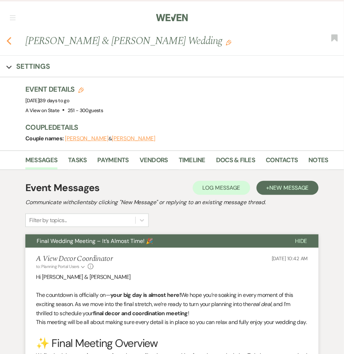
click at [10, 40] on icon "Previous" at bounding box center [8, 41] width 5 height 8
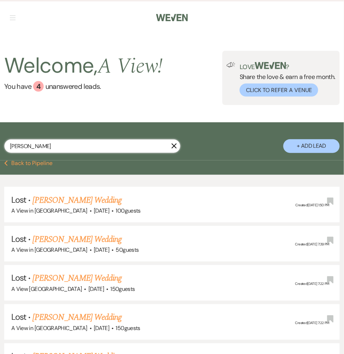
click at [53, 141] on input "[PERSON_NAME]" at bounding box center [92, 146] width 176 height 14
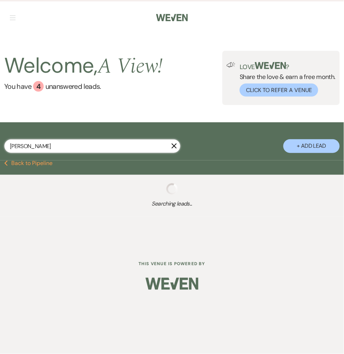
type input "[PERSON_NAME]"
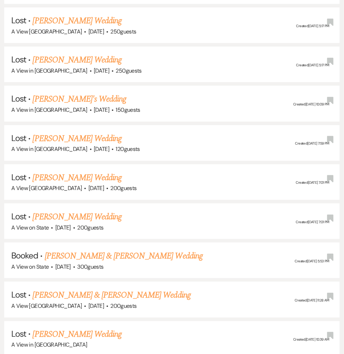
scroll to position [515, 0]
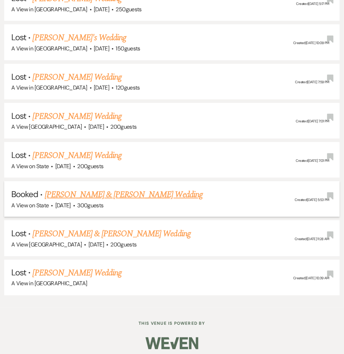
click at [115, 194] on link "[PERSON_NAME] & [PERSON_NAME] Wedding" at bounding box center [124, 194] width 158 height 13
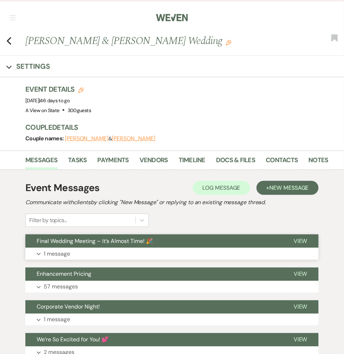
click at [75, 245] on button "Final Wedding Meeting – It’s Almost Time! 🎉" at bounding box center [153, 241] width 257 height 13
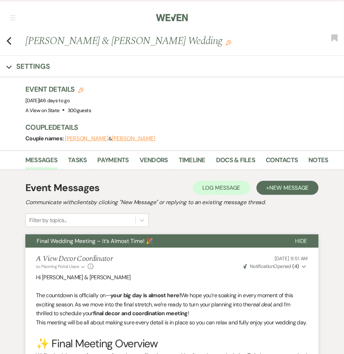
click at [274, 262] on p "[DATE] 9:51 AM" at bounding box center [276, 259] width 66 height 8
click at [279, 268] on span "Weven Check Notification Opened ( 4 )" at bounding box center [272, 267] width 56 height 6
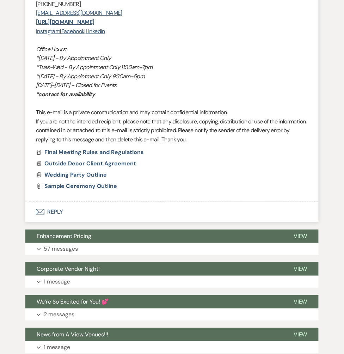
scroll to position [906, 0]
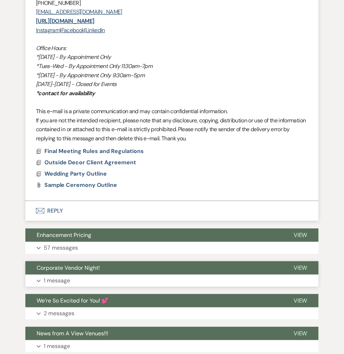
click at [234, 272] on button "Corporate Vendor Night!" at bounding box center [153, 267] width 257 height 13
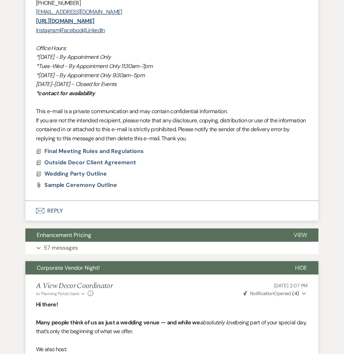
click at [233, 275] on button "Corporate Vendor Night!" at bounding box center [154, 267] width 259 height 13
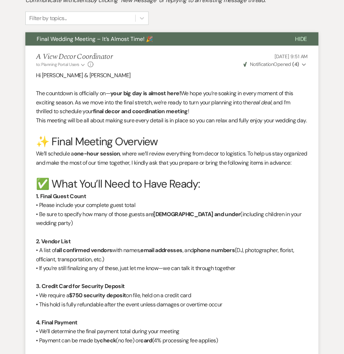
scroll to position [0, 0]
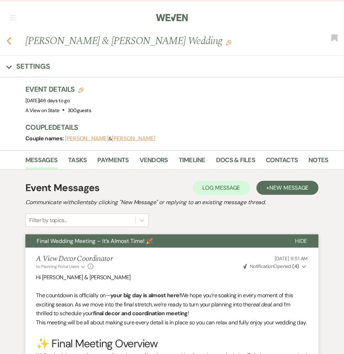
click at [8, 37] on icon "Previous" at bounding box center [8, 41] width 5 height 8
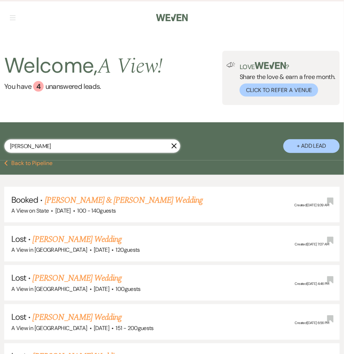
click at [58, 149] on input "[PERSON_NAME]" at bounding box center [92, 146] width 176 height 14
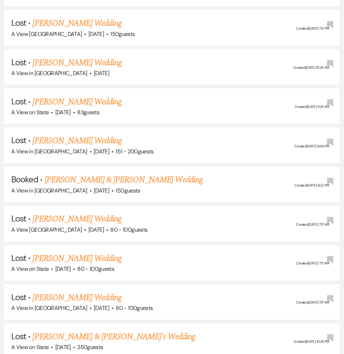
scroll to position [1159, 0]
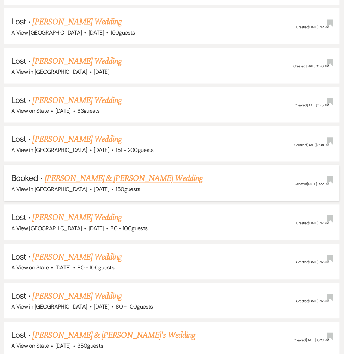
type input "[PERSON_NAME]"
click at [150, 172] on link "[PERSON_NAME] & [PERSON_NAME] Wedding" at bounding box center [124, 178] width 158 height 13
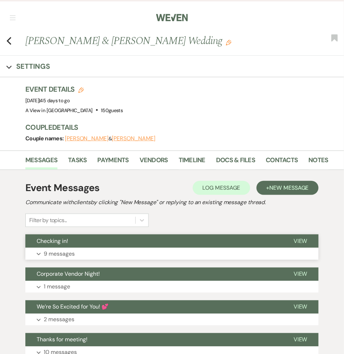
click at [133, 249] on button "Expand 9 messages" at bounding box center [171, 254] width 293 height 12
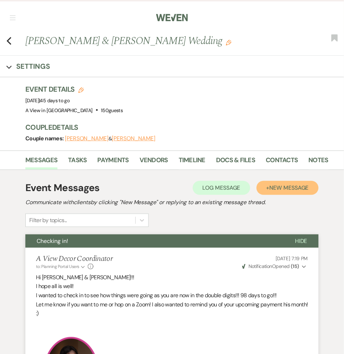
click at [291, 189] on span "New Message" at bounding box center [289, 187] width 39 height 7
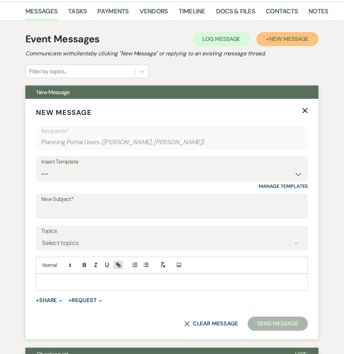
scroll to position [158, 0]
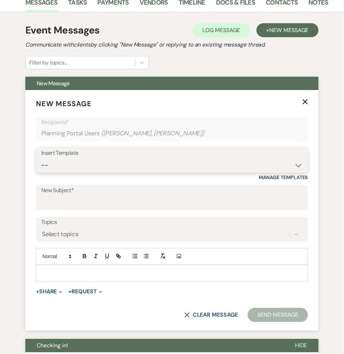
click at [157, 162] on select "-- Tour Confirmation Contract (Pre-Booked Leads) Out of office Inquiry Email Al…" at bounding box center [172, 166] width 262 height 14
select select "3938"
type input "Final Meeting!"
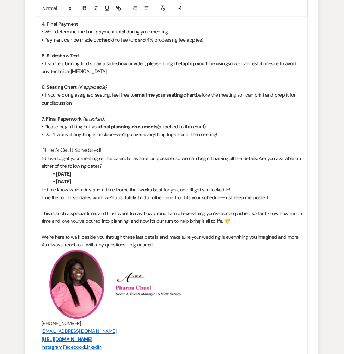
scroll to position [615, 0]
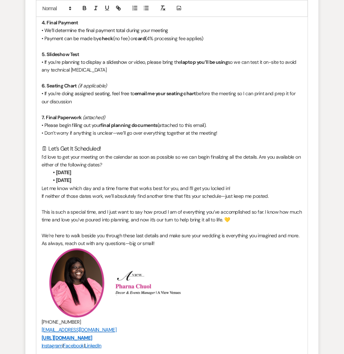
drag, startPoint x: 104, startPoint y: 170, endPoint x: 58, endPoint y: 165, distance: 46.5
click at [57, 169] on ul "[DATE] [DATE]" at bounding box center [176, 177] width 254 height 16
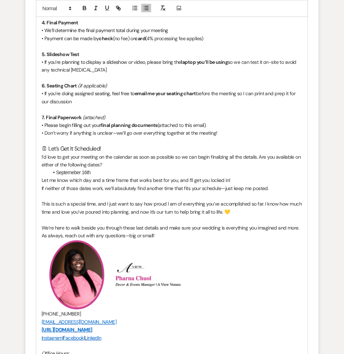
click at [73, 169] on li "Septemeber 16th" at bounding box center [176, 173] width 254 height 8
drag, startPoint x: 105, startPoint y: 155, endPoint x: 43, endPoint y: 156, distance: 62.8
click at [43, 157] on p "I’d love to get your meeting on the calendar as soon as possible so we can begi…" at bounding box center [172, 161] width 261 height 16
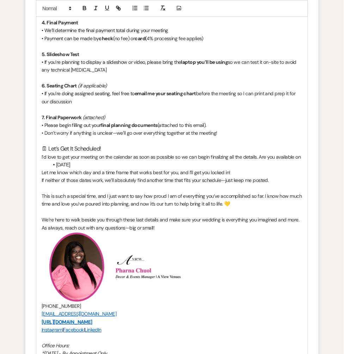
drag, startPoint x: 91, startPoint y: 156, endPoint x: 56, endPoint y: 156, distance: 34.9
click at [56, 161] on li "[DATE]" at bounding box center [176, 165] width 254 height 8
click at [187, 234] on p "﻿ ﻿ ﻿ ﻿" at bounding box center [172, 267] width 261 height 71
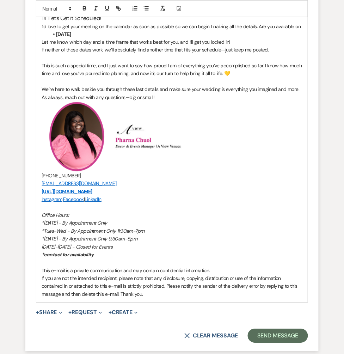
scroll to position [746, 0]
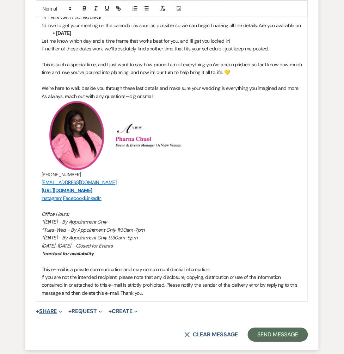
click at [59, 308] on span "Expand" at bounding box center [59, 311] width 5 height 7
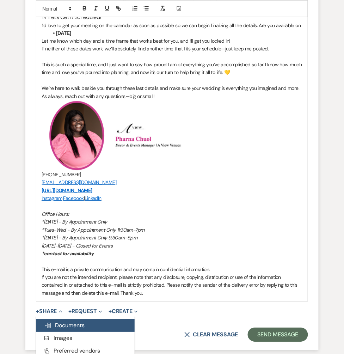
click at [63, 322] on span "Doc Upload Documents" at bounding box center [64, 325] width 40 height 7
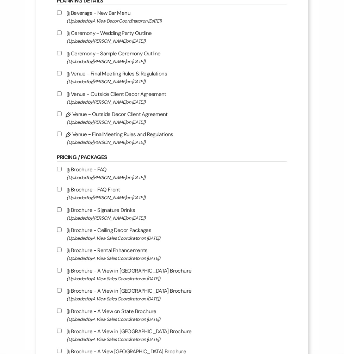
scroll to position [327, 0]
click at [67, 139] on label "Pencil Venue - Final Meeting Rules and Regulations (Uploaded by [PERSON_NAME] o…" at bounding box center [172, 137] width 230 height 17
click at [62, 136] on input "Pencil Venue - Final Meeting Rules and Regulations (Uploaded by [PERSON_NAME] o…" at bounding box center [59, 133] width 5 height 5
checkbox input "true"
click at [62, 115] on input "Pencil Venue - Outside Decor Client Agreement (Uploaded by [PERSON_NAME] on [DA…" at bounding box center [59, 113] width 5 height 5
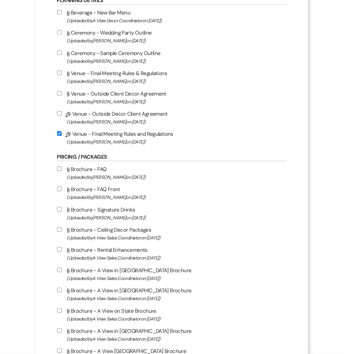
checkbox input "true"
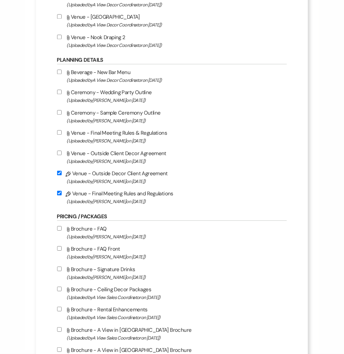
scroll to position [266, 0]
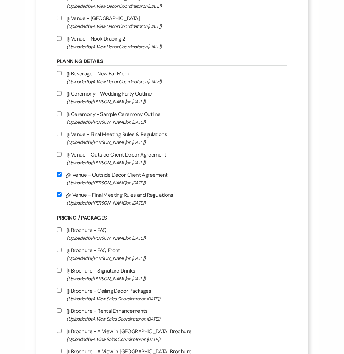
click at [62, 96] on input "Attach File Ceremony - Wedding Party Outline (Uploaded by [PERSON_NAME] on [DAT…" at bounding box center [59, 93] width 5 height 5
checkbox input "true"
click at [62, 112] on input "Attach File Ceremony - Sample Ceremony Outline (Uploaded by [PERSON_NAME] on [D…" at bounding box center [59, 113] width 5 height 5
checkbox input "true"
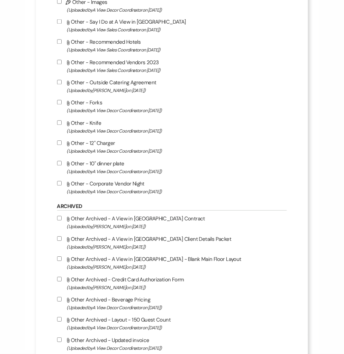
scroll to position [797, 0]
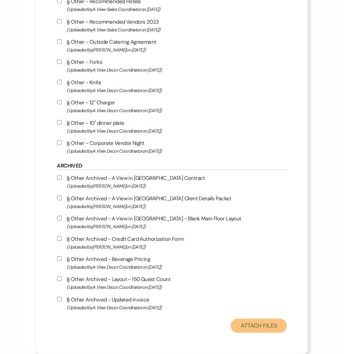
click at [232, 320] on button "Attach Files" at bounding box center [259, 326] width 56 height 14
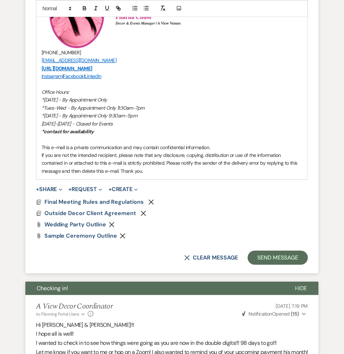
scroll to position [903, 0]
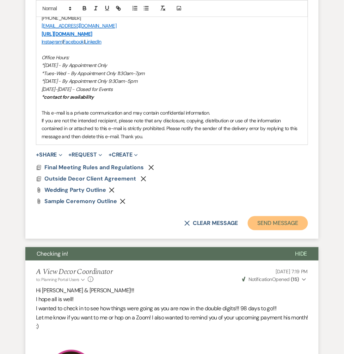
click at [256, 216] on button "Send Message" at bounding box center [278, 223] width 60 height 14
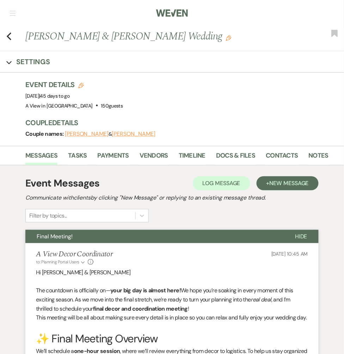
scroll to position [0, 0]
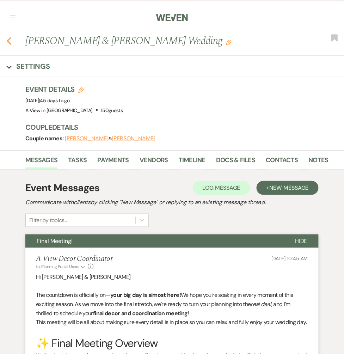
click at [8, 38] on icon "Previous" at bounding box center [8, 41] width 5 height 8
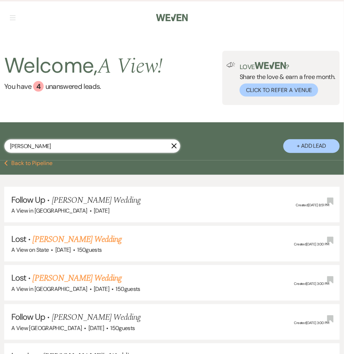
click at [78, 140] on input "[PERSON_NAME]" at bounding box center [92, 146] width 176 height 14
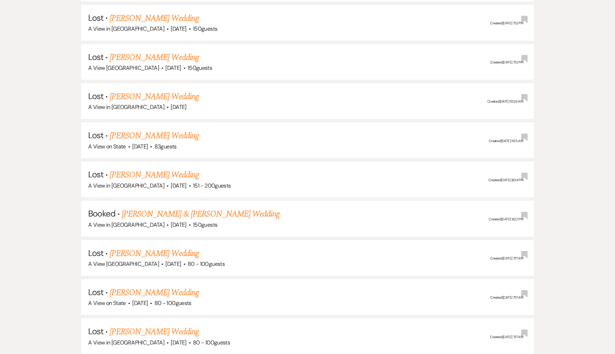
scroll to position [1180, 0]
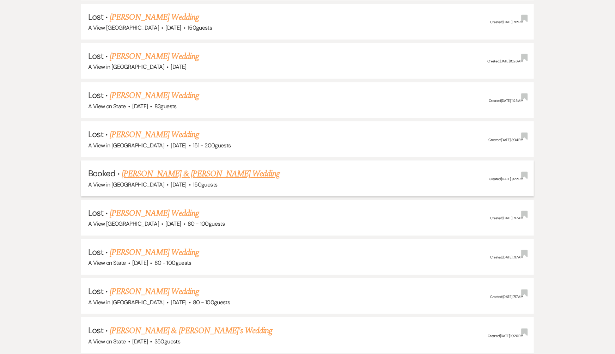
click at [213, 168] on link "[PERSON_NAME] & [PERSON_NAME] Wedding" at bounding box center [201, 174] width 158 height 13
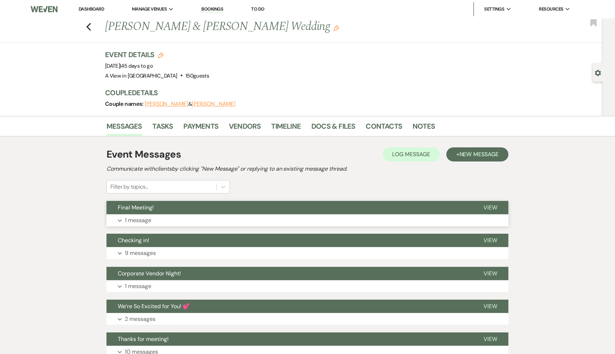
click at [312, 208] on button "Final Meeting!" at bounding box center [290, 207] width 366 height 13
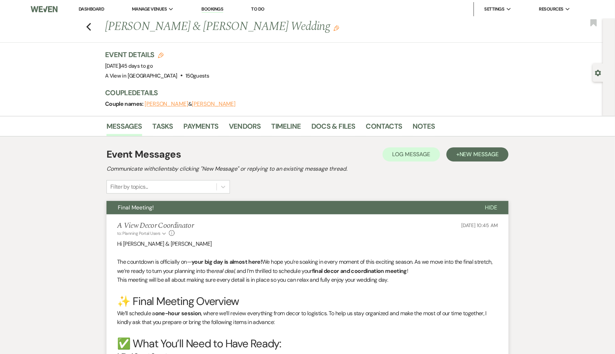
click at [86, 10] on link "Dashboard" at bounding box center [91, 9] width 25 height 6
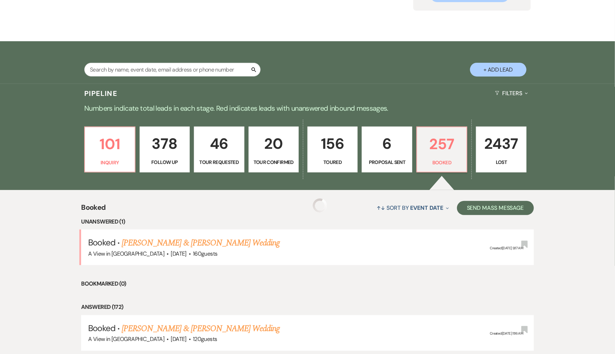
scroll to position [94, 0]
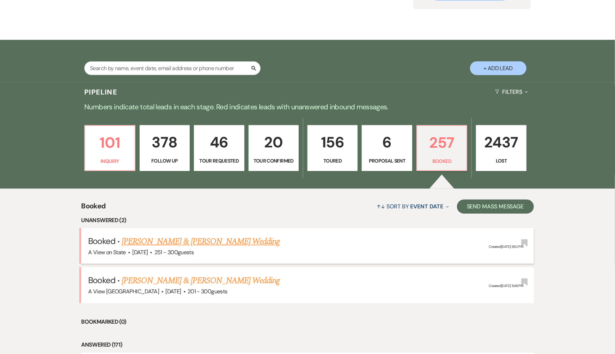
click at [199, 244] on link "[PERSON_NAME] & [PERSON_NAME] Wedding" at bounding box center [201, 241] width 158 height 13
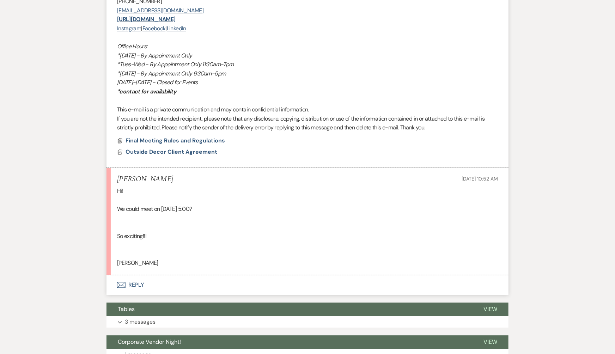
scroll to position [821, 0]
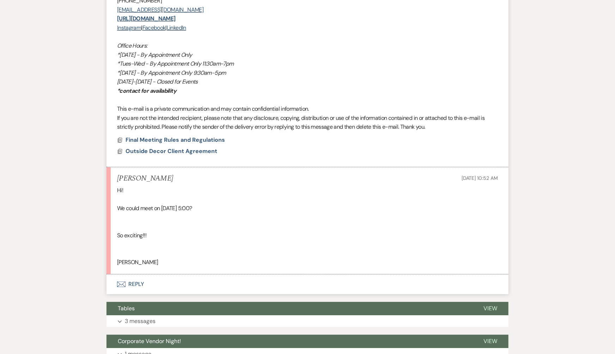
click at [136, 284] on button "Envelope Reply" at bounding box center [308, 284] width 402 height 20
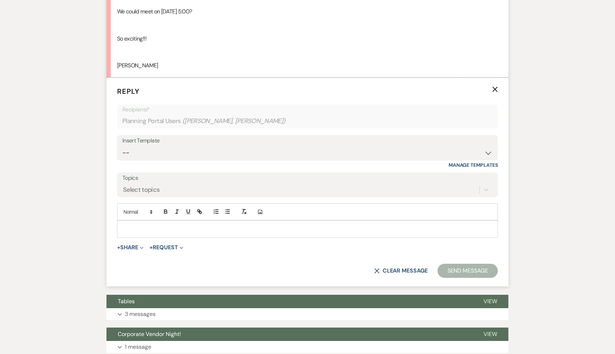
scroll to position [1021, 0]
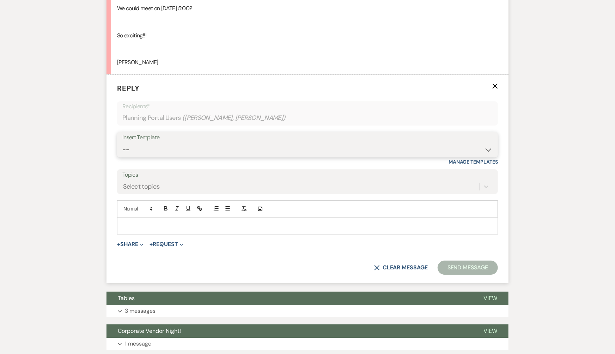
click at [192, 147] on select "-- Tour Confirmation Contract (Pre-Booked Leads) Out of office Inquiry Email Al…" at bounding box center [307, 150] width 370 height 14
select select "3704"
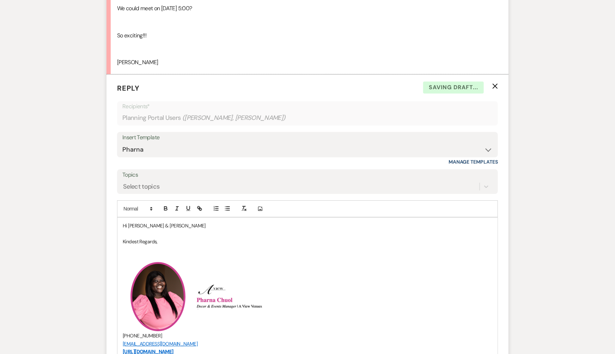
click at [164, 224] on p "Hi [PERSON_NAME] & [PERSON_NAME]" at bounding box center [308, 226] width 370 height 8
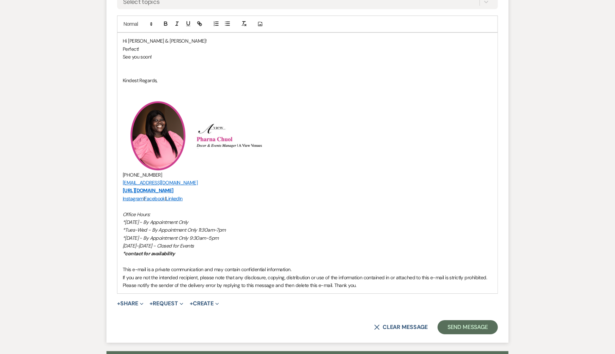
scroll to position [1225, 0]
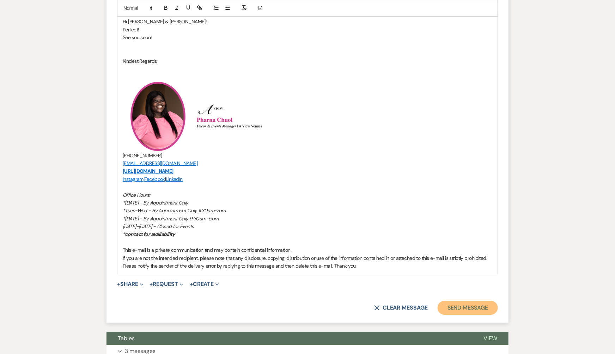
click at [344, 303] on button "Send Message" at bounding box center [468, 308] width 60 height 14
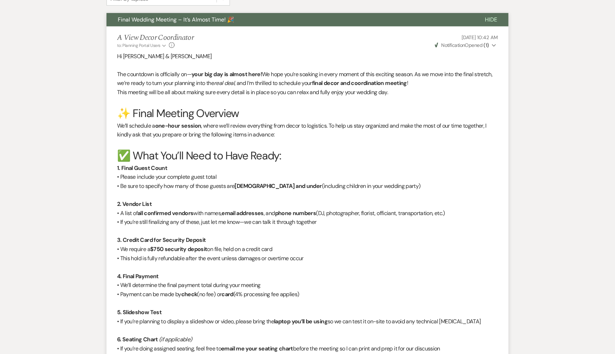
scroll to position [0, 0]
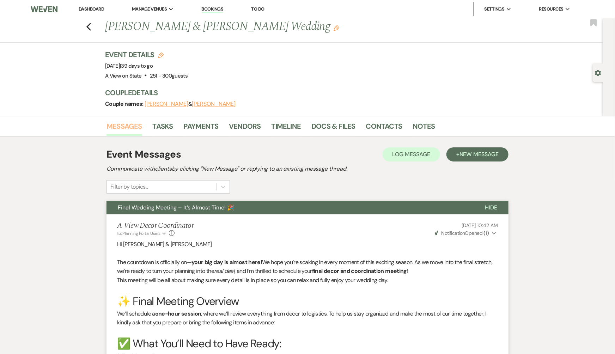
click at [118, 130] on link "Messages" at bounding box center [125, 129] width 36 height 16
click at [87, 28] on icon "Previous" at bounding box center [88, 27] width 5 height 8
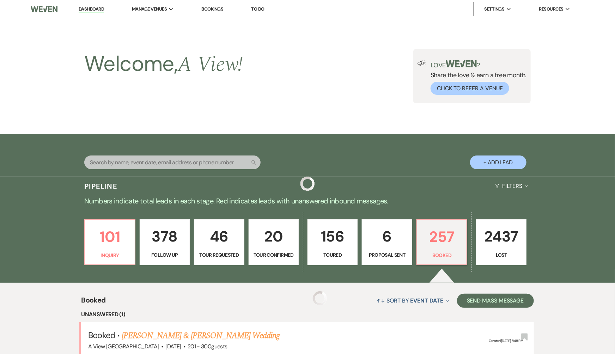
scroll to position [94, 0]
